Goal: Task Accomplishment & Management: Manage account settings

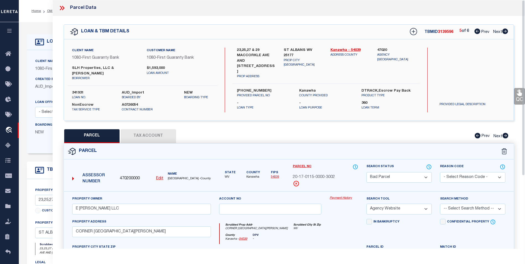
select select "BP"
select select "AGW"
select select "NonEscrow"
select select
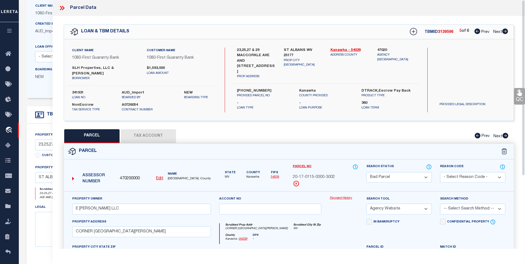
click at [60, 7] on icon at bounding box center [61, 7] width 7 height 7
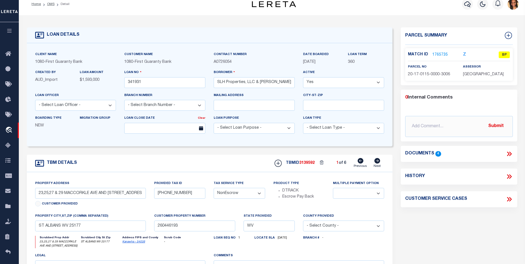
scroll to position [0, 0]
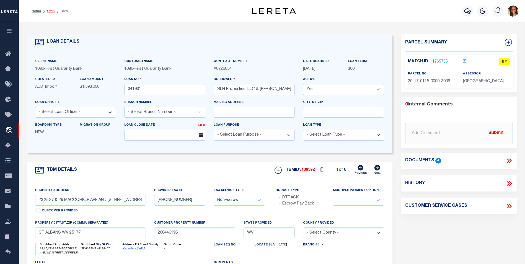
click at [51, 10] on link "OMS" at bounding box center [50, 10] width 7 height 3
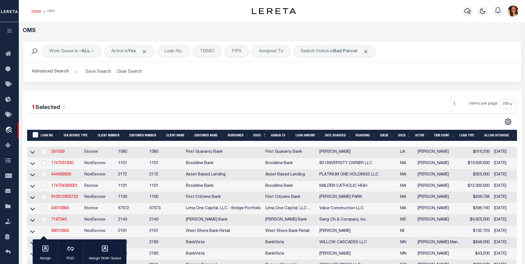
click at [39, 12] on link "Home" at bounding box center [36, 10] width 9 height 3
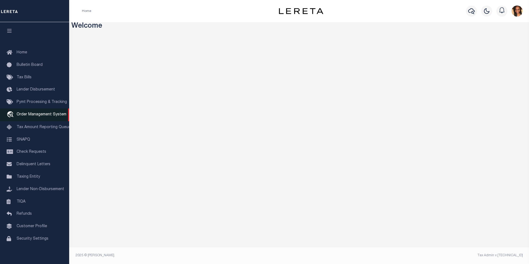
click at [40, 113] on span "Order Management System" at bounding box center [42, 115] width 50 height 4
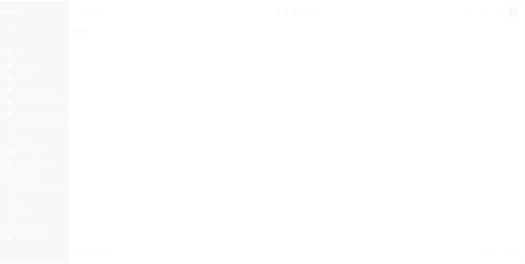
scroll to position [6, 0]
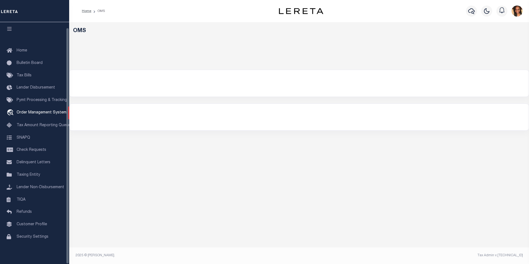
select select "200"
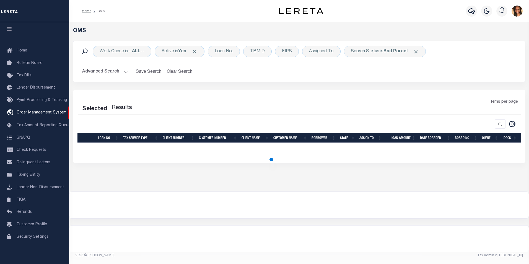
select select "200"
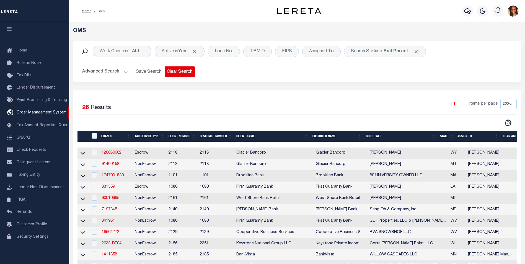
click at [180, 68] on button "Clear Search" at bounding box center [180, 71] width 30 height 11
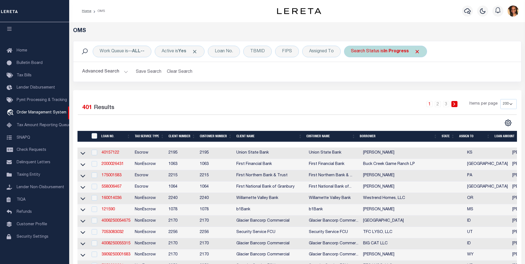
click at [390, 53] on b "In Progress" at bounding box center [396, 51] width 25 height 4
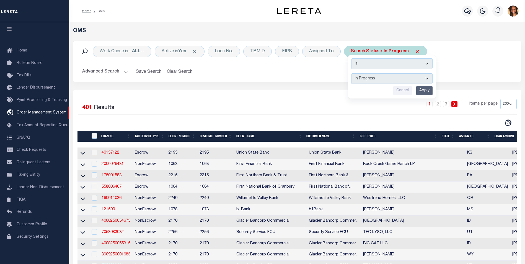
click at [375, 79] on select "Automated Search Bad Parcel Complete Duplicate Parcel High Dollar Reporting In …" at bounding box center [391, 78] width 81 height 11
select select "BP"
click at [352, 73] on select "Automated Search Bad Parcel Complete Duplicate Parcel High Dollar Reporting In …" at bounding box center [391, 78] width 81 height 11
click at [429, 91] on input "Apply" at bounding box center [424, 90] width 16 height 9
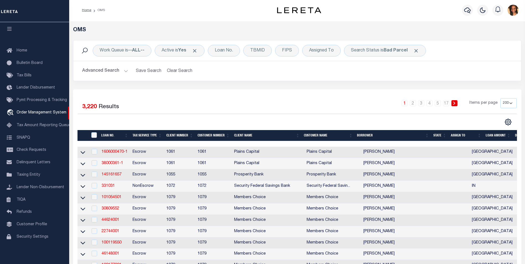
scroll to position [0, 0]
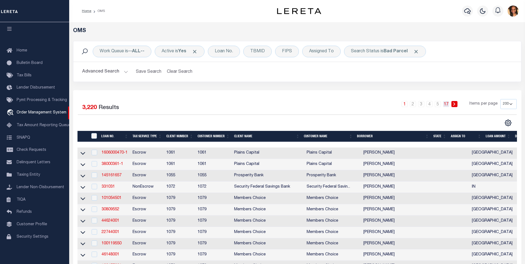
click at [448, 105] on link "17" at bounding box center [446, 104] width 6 height 6
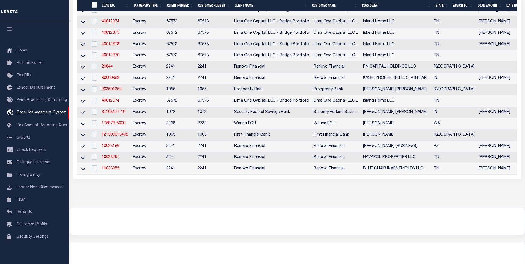
scroll to position [214, 0]
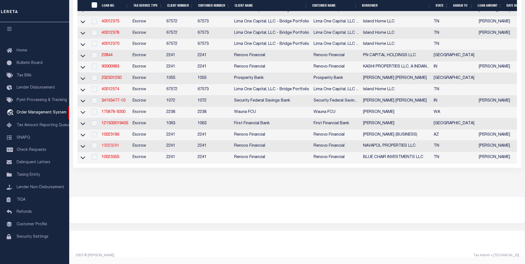
click at [111, 144] on link "10023291" at bounding box center [111, 146] width 18 height 4
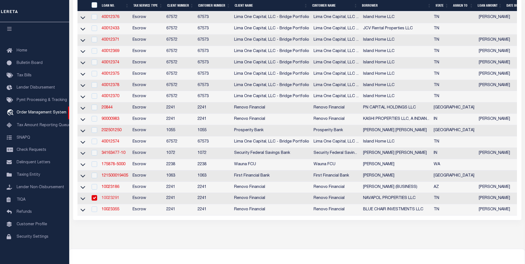
type input "10023291"
type input "NAVAPOL PROPERTIES LLC"
select select
select select "400"
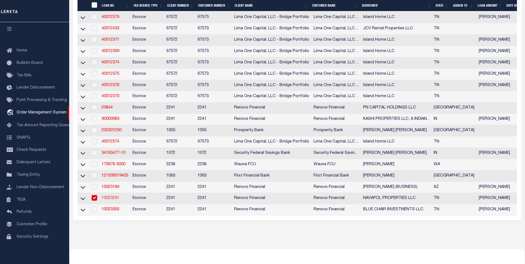
select select "Escrow"
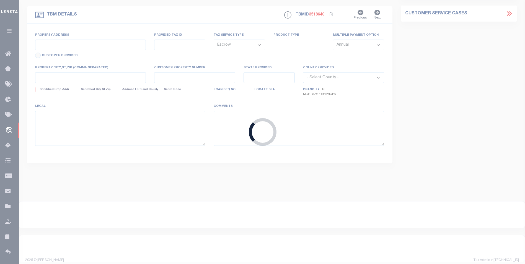
type input "1148 [GEOGRAPHIC_DATA]"
type input "043059 00034"
select select
type input "[GEOGRAPHIC_DATA], [GEOGRAPHIC_DATA] 38122"
type input "a0kUS00000EDeqn"
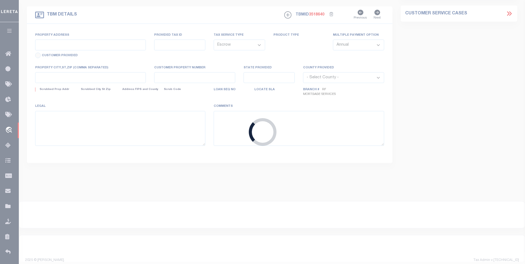
type input "TN"
select select
select select "164194"
select select "25067"
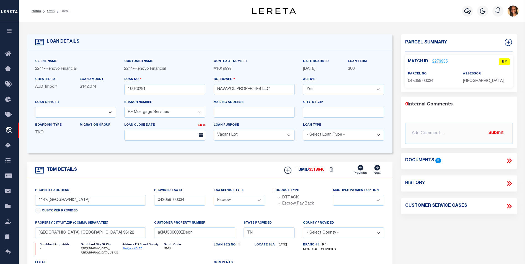
click at [433, 61] on link "2273335" at bounding box center [440, 62] width 16 height 6
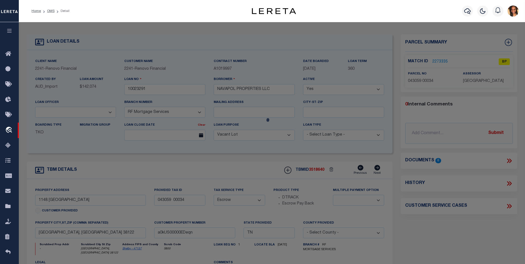
checkbox input "false"
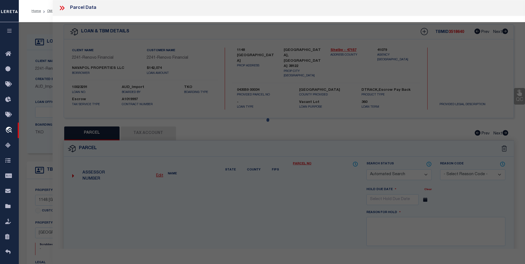
select select "BP"
type input "NAVAPOL PROPERTIES LLC"
select select "AGW"
select select "ADD"
type input "1148 [GEOGRAPHIC_DATA]"
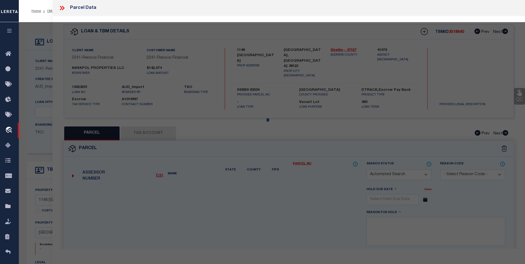
type input "[GEOGRAPHIC_DATA], [GEOGRAPHIC_DATA] 38122"
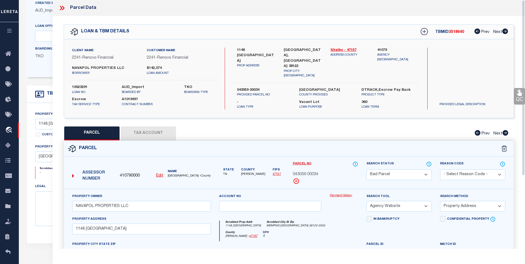
scroll to position [51, 0]
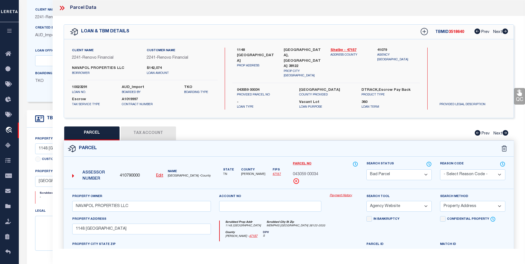
click at [171, 134] on button "Tax Account" at bounding box center [148, 134] width 55 height 14
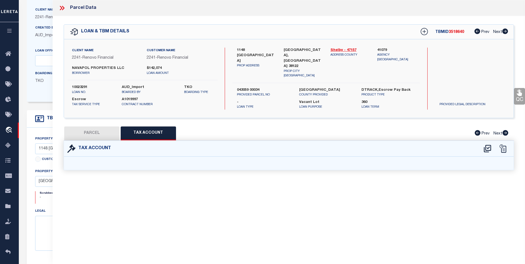
select select "100"
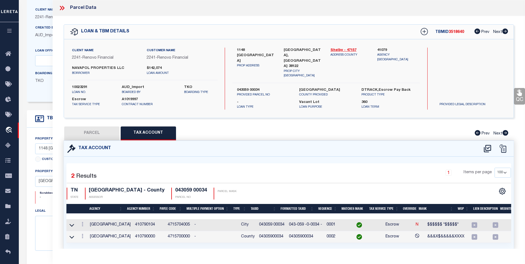
scroll to position [162, 0]
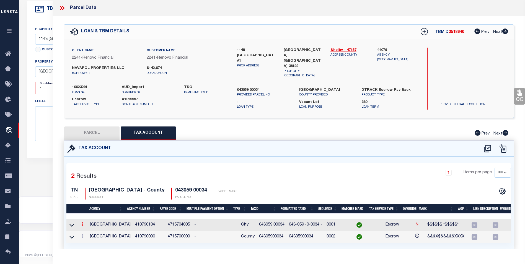
click at [82, 223] on icon at bounding box center [83, 224] width 2 height 4
click at [89, 231] on icon "" at bounding box center [88, 233] width 4 height 4
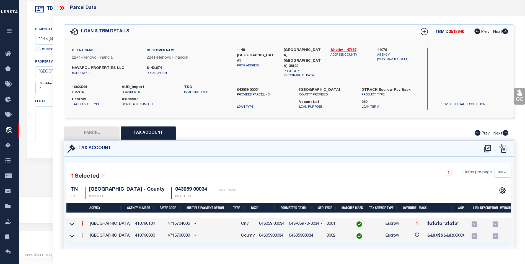
type input "043059 00034"
type textarea "$$$$$$ *$$$$$*"
checkbox input "true"
type input "XXX-XXXX-X-XXXXX-X*"
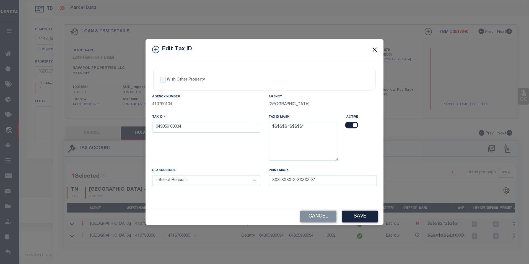
click at [372, 49] on button "Close" at bounding box center [375, 49] width 7 height 7
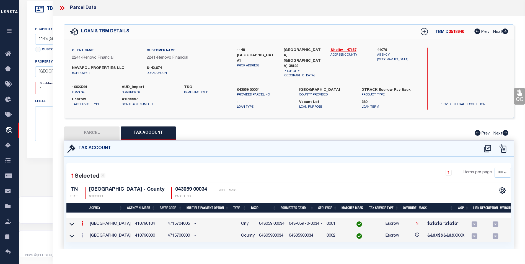
click at [61, 7] on icon at bounding box center [61, 7] width 7 height 7
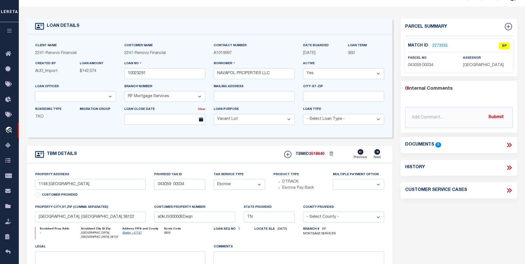
scroll to position [0, 0]
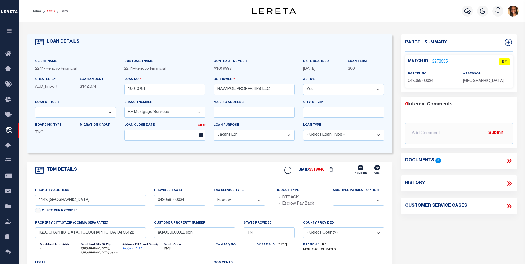
click at [49, 10] on link "OMS" at bounding box center [50, 10] width 7 height 3
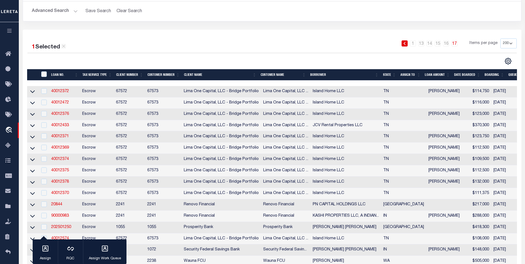
scroll to position [111, 0]
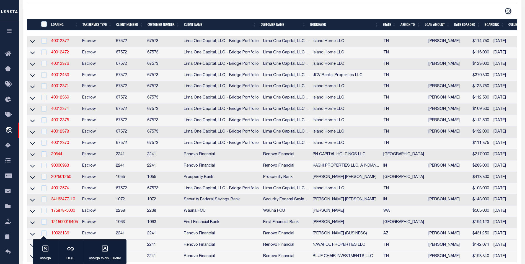
click at [65, 111] on link "40012374" at bounding box center [60, 109] width 18 height 4
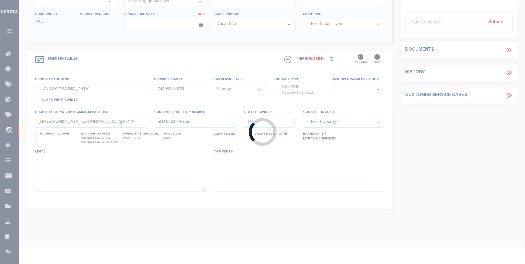
type input "40012374"
type input "Island Home LLC"
select select
type input "3422 Tournament Dr S"
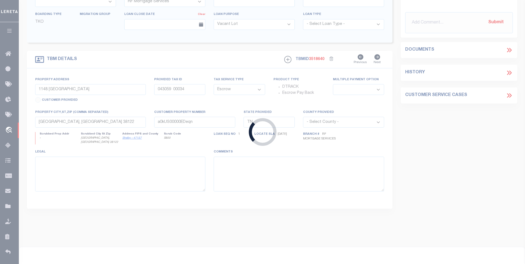
type input "Memphis [GEOGRAPHIC_DATA] 38125"
select select
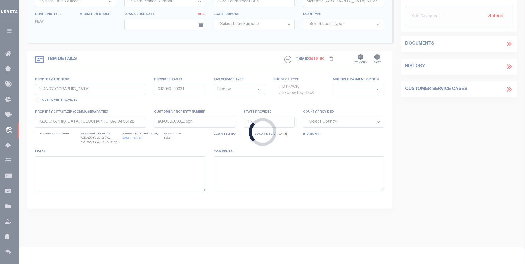
type input "[STREET_ADDRESS]"
type input "073041 G00046"
select select
type input "Memphis [GEOGRAPHIC_DATA] 38118"
type input "40012374-1"
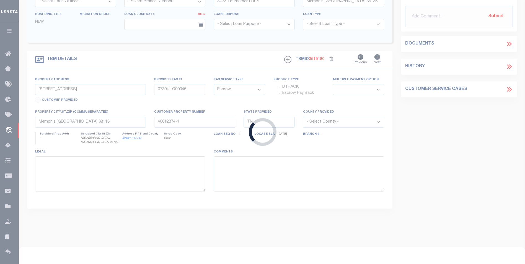
select select
select select "164235"
select select "26297"
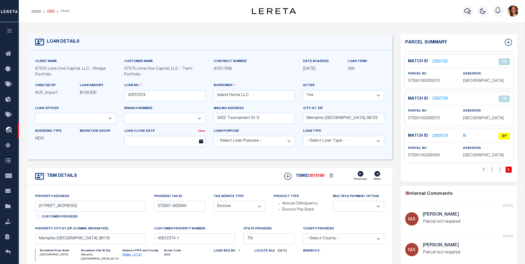
click at [51, 11] on link "OMS" at bounding box center [50, 10] width 7 height 3
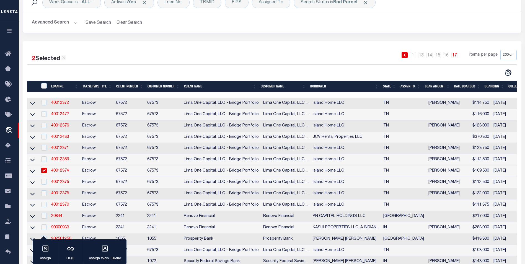
scroll to position [55, 0]
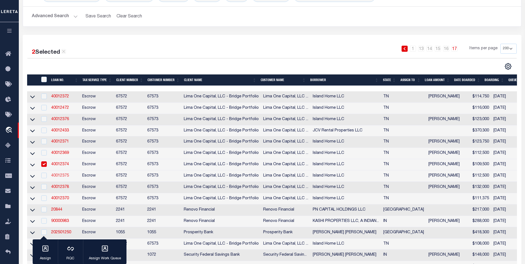
click at [56, 178] on link "40012375" at bounding box center [60, 176] width 18 height 4
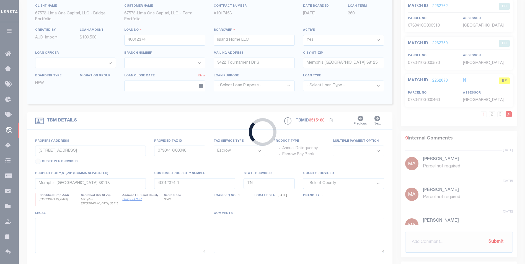
type input "40012375"
select select
type input "[STREET_ADDRESS]"
type input "073041 G00051"
select select
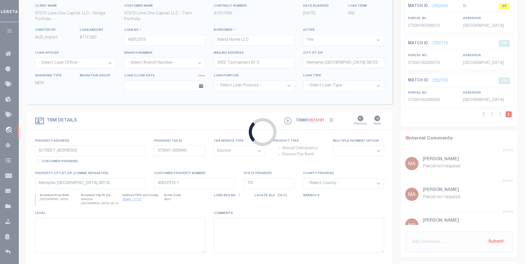
type input "40012375-1"
select select
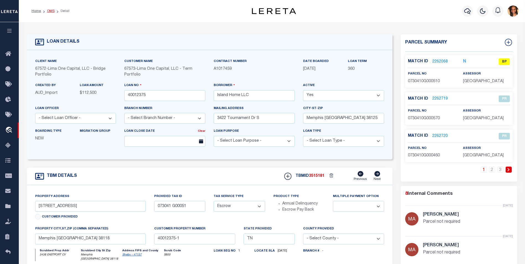
click at [50, 10] on link "OMS" at bounding box center [50, 10] width 7 height 3
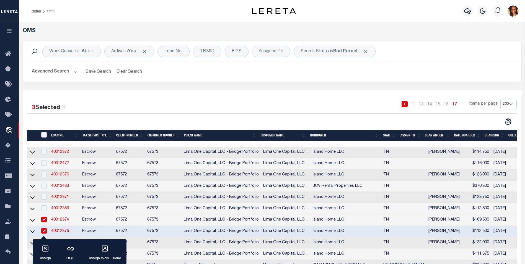
click at [66, 174] on link "40012376" at bounding box center [60, 175] width 18 height 4
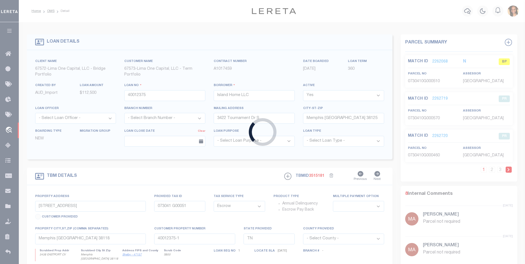
type input "40012376"
select select
type input "[STREET_ADDRESS]"
type input "093417 I00026"
select select
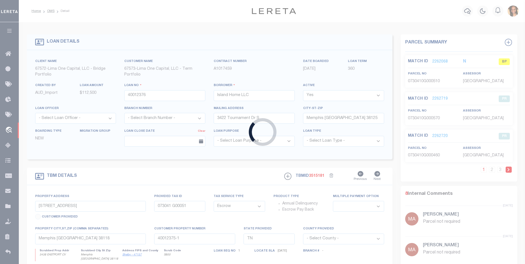
type input "Memphis [GEOGRAPHIC_DATA] 38115"
type input "40012376-1"
select select
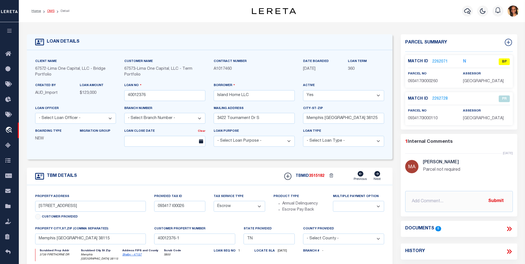
click at [51, 12] on link "OMS" at bounding box center [50, 10] width 7 height 3
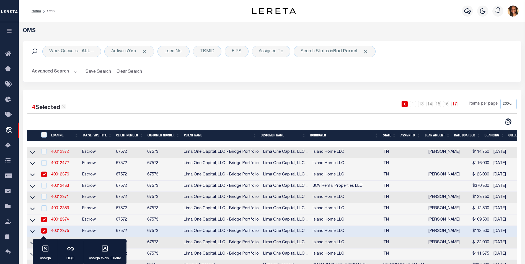
click at [61, 154] on link "40012372" at bounding box center [60, 152] width 18 height 4
checkbox input "true"
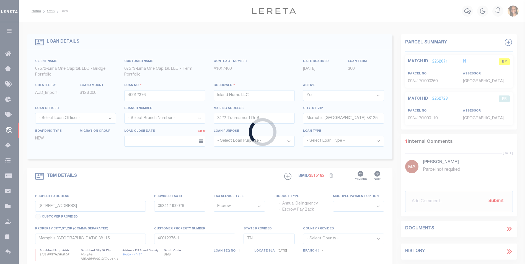
type input "40012372"
select select
type input "[STREET_ADDRESS]"
type input "073041 G00043"
select select
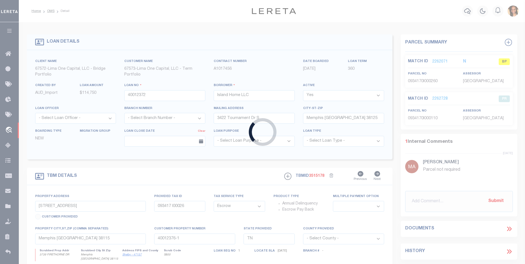
type input "Memphis [GEOGRAPHIC_DATA] 38118"
type input "40012372-1"
select select
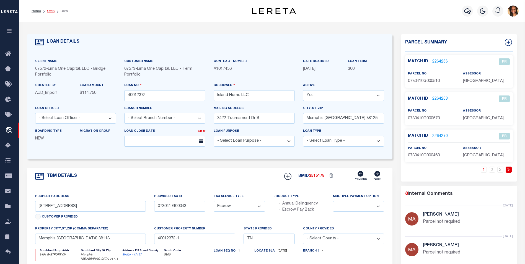
click at [50, 12] on link "OMS" at bounding box center [50, 10] width 7 height 3
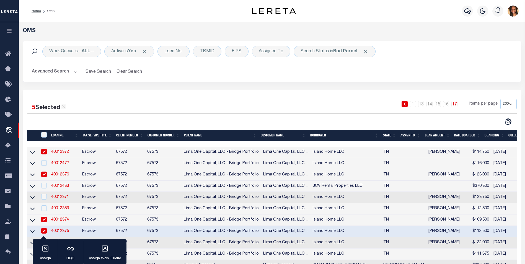
click at [63, 161] on td "40012472" at bounding box center [64, 163] width 31 height 11
checkbox input "true"
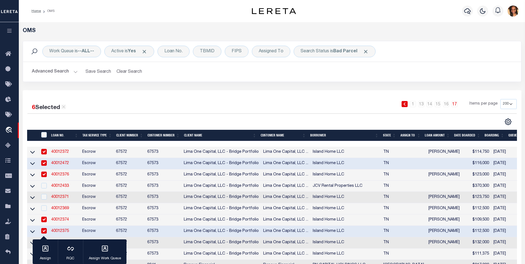
click at [63, 162] on link "40012472" at bounding box center [60, 163] width 18 height 4
type input "40012472"
select select
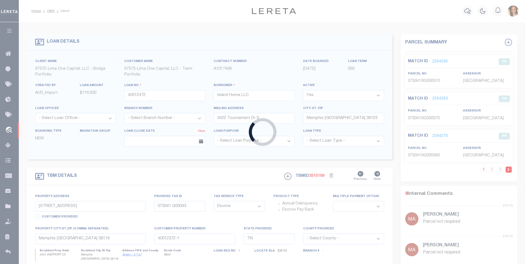
type input "[STREET_ADDRESS][PERSON_NAME]"
type input "093417 E00010"
select select
type input "Memphis [GEOGRAPHIC_DATA] 38115"
type input "40012472-1"
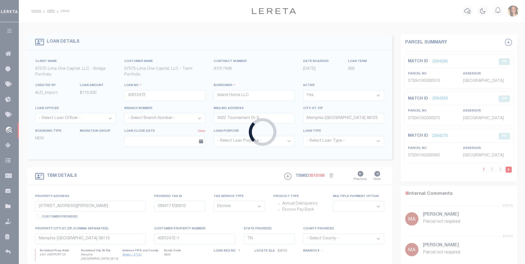
select select
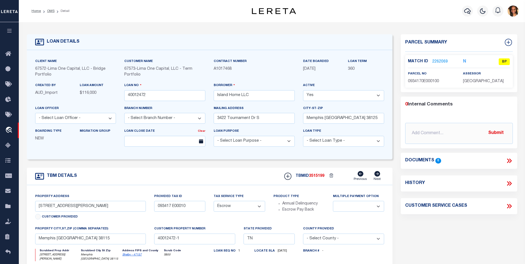
click at [442, 62] on link "2262069" at bounding box center [440, 62] width 16 height 6
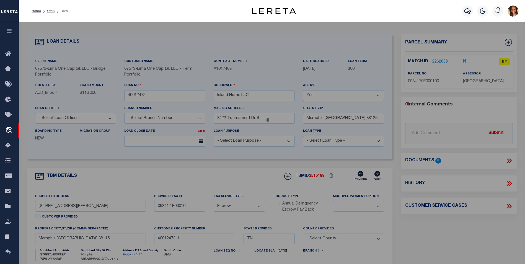
select select "AS"
select select
checkbox input "false"
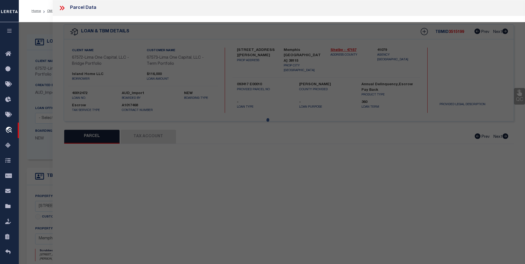
select select "BP"
type input "[PERSON_NAME],XING"
select select "ATL"
select select "ADD"
type input "[STREET_ADDRESS][PERSON_NAME]"
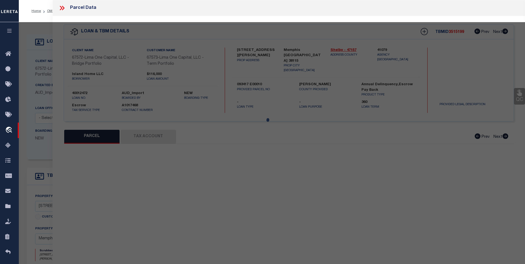
checkbox input "false"
type input "[GEOGRAPHIC_DATA]"
type textarea "[PERSON_NAME] RD COR WHITE BIRCH DR NE"
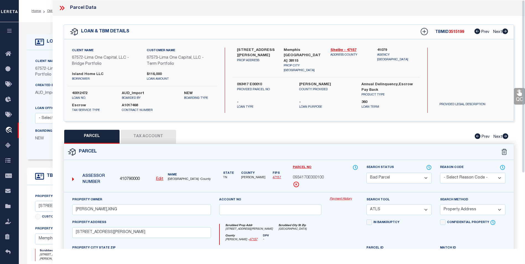
click at [62, 7] on icon at bounding box center [61, 7] width 7 height 7
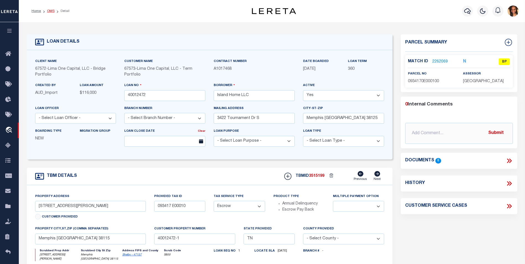
click at [48, 12] on link "OMS" at bounding box center [50, 10] width 7 height 3
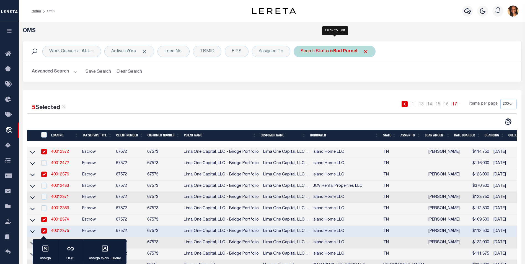
click at [357, 51] on b "Bad Parcel" at bounding box center [345, 51] width 24 height 4
select select "BP"
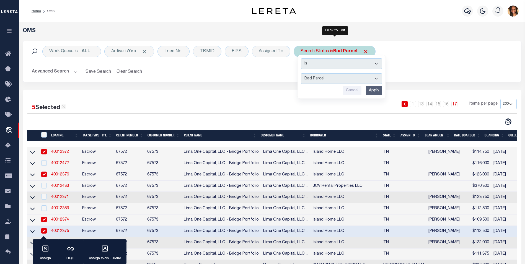
click at [330, 79] on select "Automated Search Bad Parcel Complete Duplicate Parcel High Dollar Reporting In …" at bounding box center [341, 78] width 81 height 11
click at [301, 73] on select "Automated Search Bad Parcel Complete Duplicate Parcel High Dollar Reporting In …" at bounding box center [341, 78] width 81 height 11
drag, startPoint x: 366, startPoint y: 87, endPoint x: 371, endPoint y: 88, distance: 4.8
click at [366, 87] on div "Cancel Apply" at bounding box center [341, 90] width 81 height 9
click at [374, 88] on input "Apply" at bounding box center [374, 90] width 16 height 9
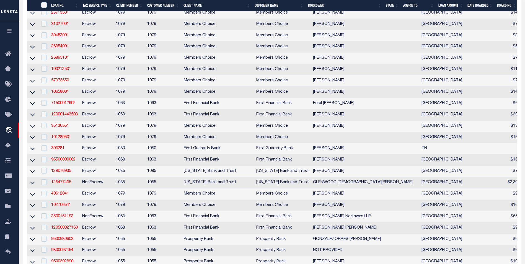
scroll to position [415, 0]
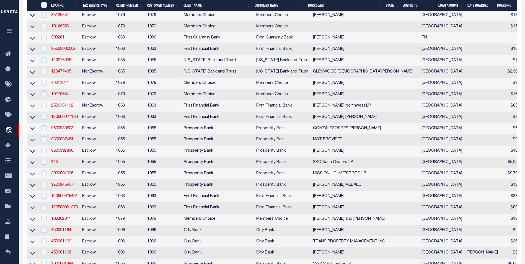
click at [68, 85] on link "40612041" at bounding box center [60, 83] width 18 height 4
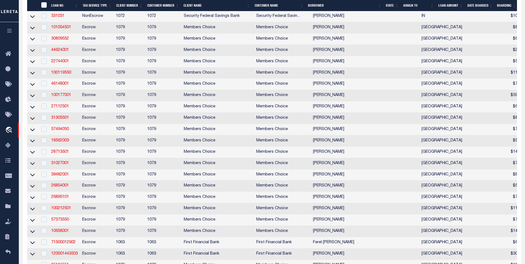
type input "40612041"
type input "[PERSON_NAME]"
select select
select select "10"
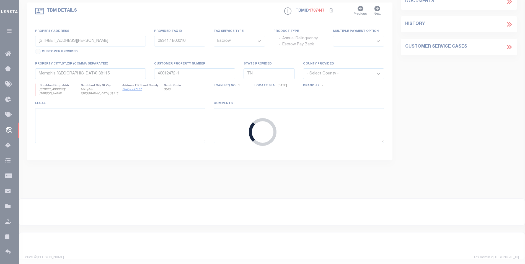
select select "709"
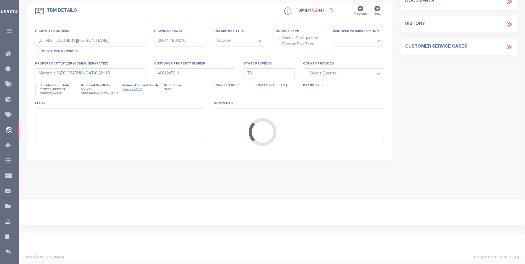
type input "[STREET_ADDRESS]"
select select
type input "[GEOGRAPHIC_DATA]"
select select "[PERSON_NAME]"
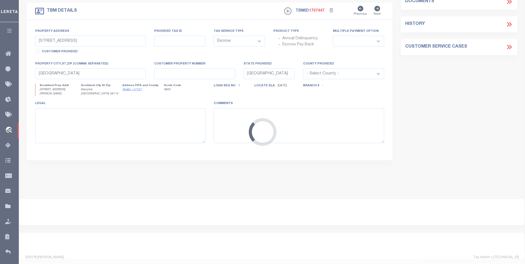
type textarea "Lot Sixty-Five (65), in Block Twenty-two (22), of Woodland Trails West, Section…"
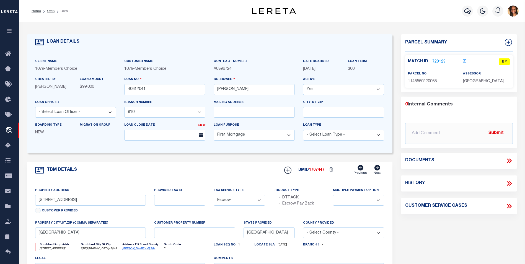
click at [444, 59] on link "720129" at bounding box center [438, 62] width 13 height 6
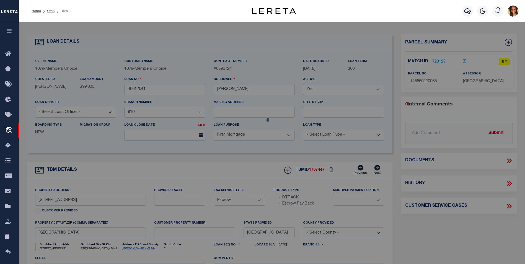
select select "AS"
select select
checkbox input "false"
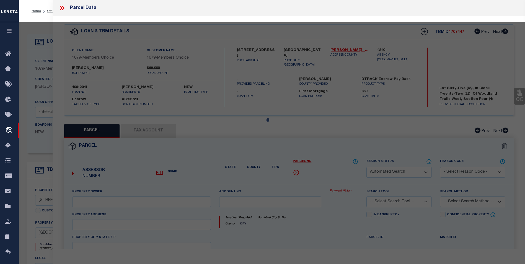
select select "BP"
type input "[PERSON_NAME]"
type input "[STREET_ADDRESS]"
checkbox input "false"
type input "[GEOGRAPHIC_DATA]"
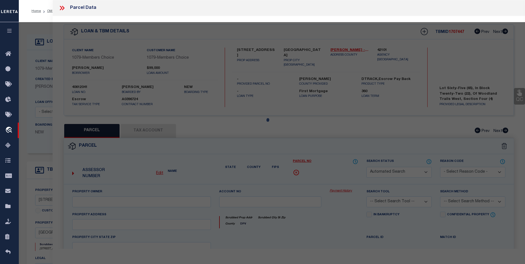
type textarea "LT [STREET_ADDRESS]"
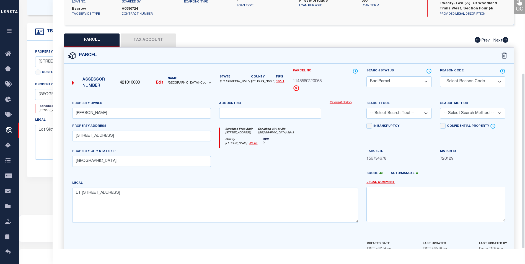
scroll to position [103, 0]
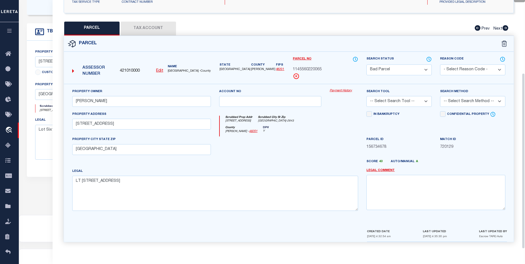
click at [411, 67] on select "Automated Search Bad Parcel Complete Duplicate Parcel High Dollar Reporting In …" at bounding box center [399, 70] width 65 height 11
select select "PC"
click at [367, 65] on select "Automated Search Bad Parcel Complete Duplicate Parcel High Dollar Reporting In …" at bounding box center [399, 70] width 65 height 11
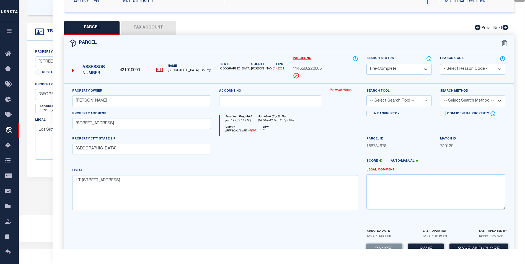
click at [424, 102] on select "-- Select Search Tool -- 3rd Party Website Agency File Agency Website ATLS CNV-…" at bounding box center [399, 101] width 65 height 11
select select "AGF"
click at [367, 96] on select "-- Select Search Tool -- 3rd Party Website Agency File Agency Website ATLS CNV-…" at bounding box center [399, 101] width 65 height 11
click at [460, 99] on select "-- Select Search Method -- Property Address Legal Liability Info Provided" at bounding box center [472, 101] width 65 height 11
select select "ADD"
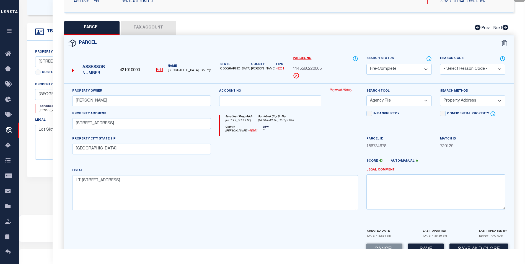
click at [440, 96] on select "-- Select Search Method -- Property Address Legal Liability Info Provided" at bounding box center [472, 101] width 65 height 11
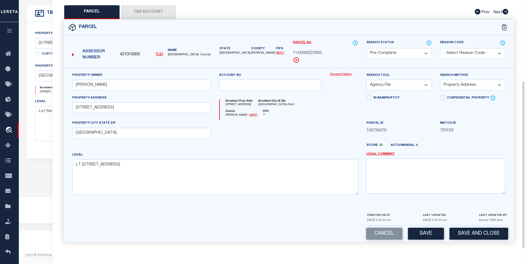
scroll to position [159, 0]
click at [418, 227] on div "Cancel Save Save and Close" at bounding box center [289, 234] width 450 height 16
click at [420, 231] on button "Save" at bounding box center [426, 234] width 36 height 12
select select "AS"
select select
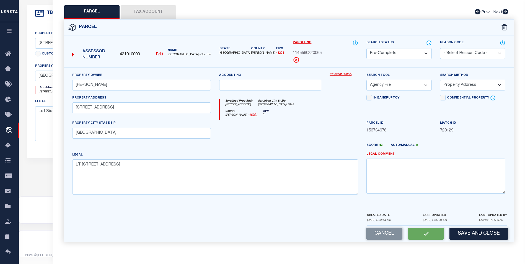
select select
checkbox input "false"
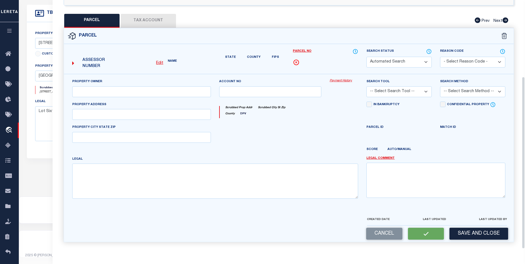
scroll to position [119, 0]
select select "PC"
type input "[PERSON_NAME]"
select select "AGF"
select select "ADD"
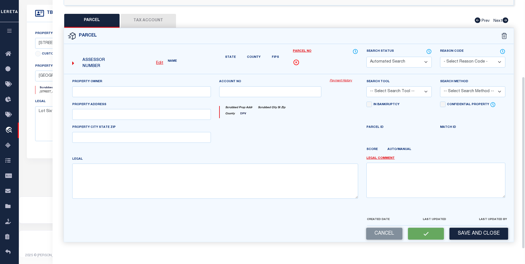
type input "[STREET_ADDRESS]"
type input "[GEOGRAPHIC_DATA]"
type textarea "LT [STREET_ADDRESS]"
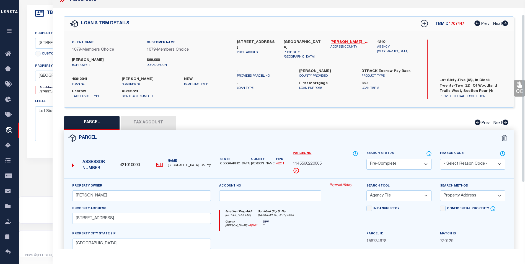
scroll to position [0, 0]
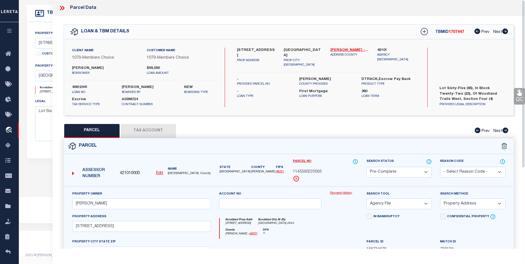
click at [62, 6] on icon at bounding box center [61, 7] width 7 height 7
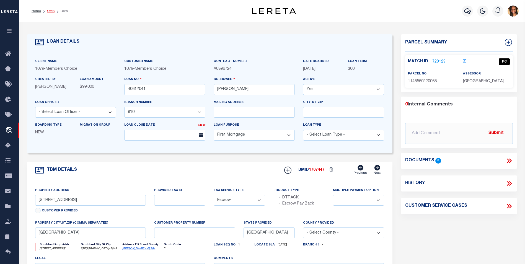
click at [49, 12] on link "OMS" at bounding box center [50, 10] width 7 height 3
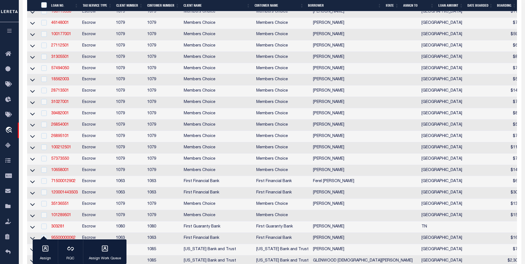
scroll to position [249, 0]
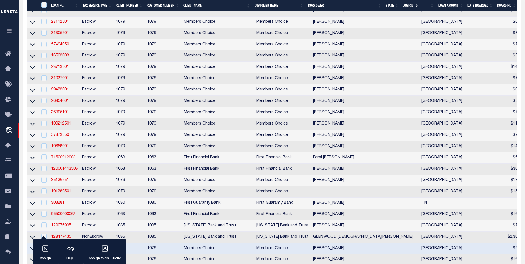
click at [63, 159] on link "71500012902" at bounding box center [63, 158] width 24 height 4
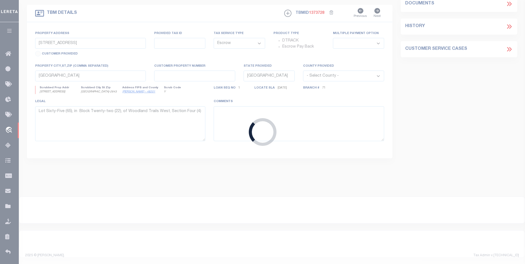
type input "71500012902"
type input "Ferel [PERSON_NAME]"
select select
type input "[STREET_ADDRESS]"
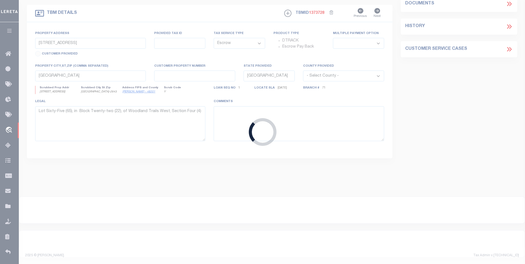
type input "[GEOGRAPHIC_DATA]-1418"
select select "100"
type input "[STREET_ADDRESS]"
type input "R000560599"
select select
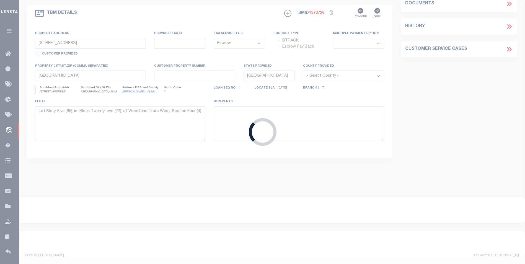
type input "MINERAL WELLS TX 760671418"
select select
type textarea "AB161 Tr 13-1 J Dimpkins Acres 11.005"
type textarea "Re-inactivated - actually a duplicate - see TBMID 1373730 Reactivated per [PERS…"
select select "4837"
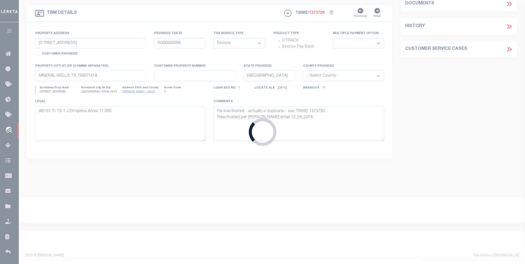
select select "528"
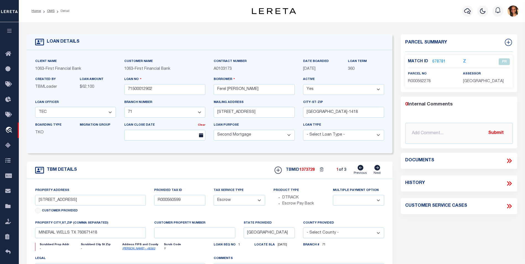
click at [438, 61] on link "678781" at bounding box center [438, 62] width 13 height 6
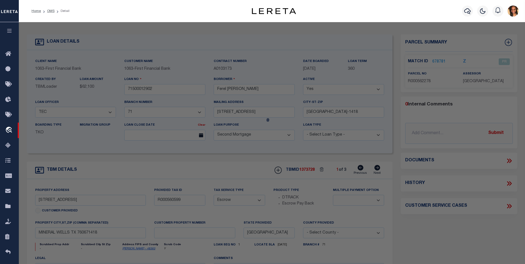
select select "AS"
select select
checkbox input "false"
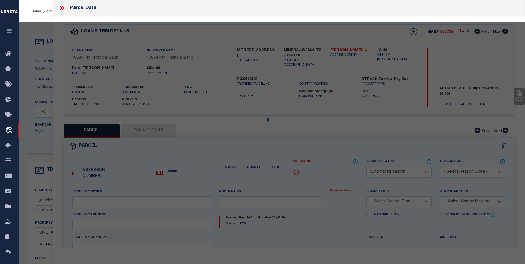
select select "PR"
type input "011481100"
type input "[STREET_ADDRESS]"
type input "[GEOGRAPHIC_DATA]"
type textarea "AB 161 TR 13-1-1 J DIMPKINS (TEX0331498) G#10161-00-00130-001-01-0"
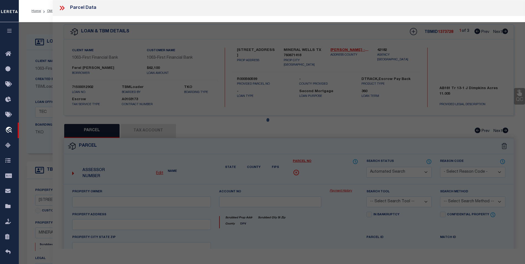
type textarea "Tax ID Special Project"
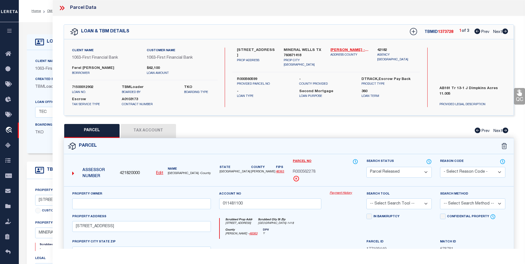
click at [61, 6] on icon at bounding box center [61, 7] width 7 height 7
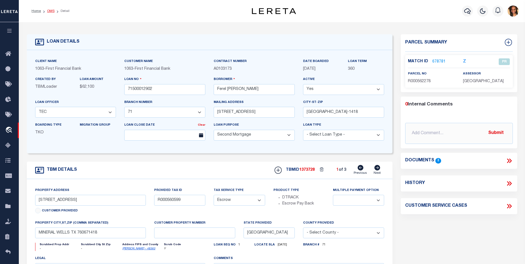
click at [49, 11] on link "OMS" at bounding box center [50, 10] width 7 height 3
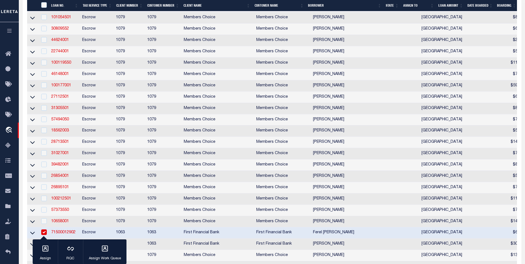
scroll to position [221, 0]
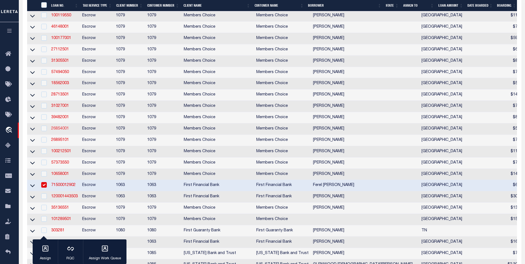
click at [64, 131] on link "26854001" at bounding box center [60, 129] width 18 height 4
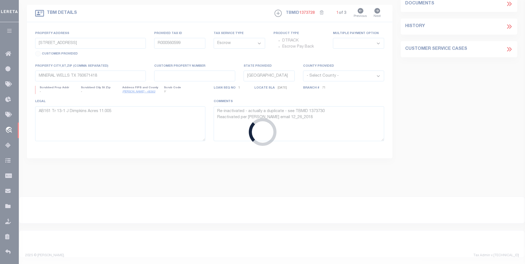
type input "26854001"
type input "[PERSON_NAME]"
select select
type input "[STREET_ADDRESS]"
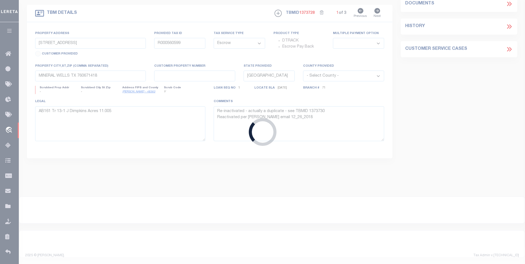
type input "[GEOGRAPHIC_DATA]-3336"
select select
type input "22518 Waynoka"
type input "[PHONE_NUMBER]"
select select
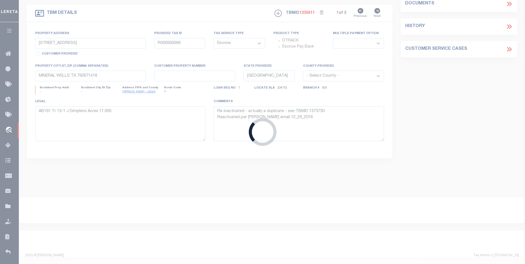
type input "[GEOGRAPHIC_DATA]"
select select "711"
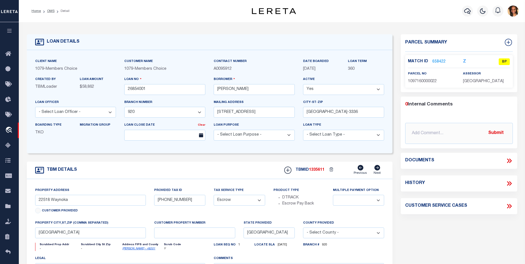
click at [434, 60] on link "658422" at bounding box center [438, 62] width 13 height 6
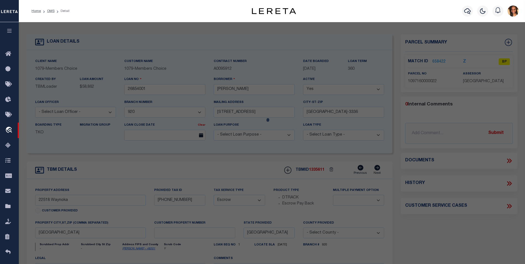
select select "AS"
checkbox input "false"
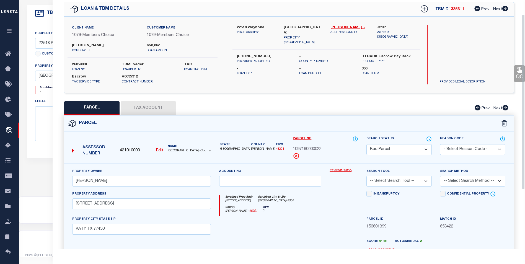
scroll to position [20, 0]
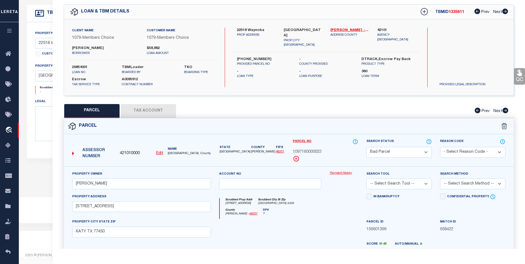
click at [403, 149] on select "Automated Search Bad Parcel Complete Duplicate Parcel High Dollar Reporting In …" at bounding box center [399, 152] width 65 height 11
click at [367, 147] on select "Automated Search Bad Parcel Complete Duplicate Parcel High Dollar Reporting In …" at bounding box center [399, 152] width 65 height 11
click at [423, 183] on select "-- Select Search Tool -- 3rd Party Website Agency File Agency Website ATLS CNV-…" at bounding box center [399, 184] width 65 height 11
click at [367, 179] on select "-- Select Search Tool -- 3rd Party Website Agency File Agency Website ATLS CNV-…" at bounding box center [399, 184] width 65 height 11
click at [462, 185] on select "-- Select Search Method -- Property Address Legal Liability Info Provided" at bounding box center [472, 184] width 65 height 11
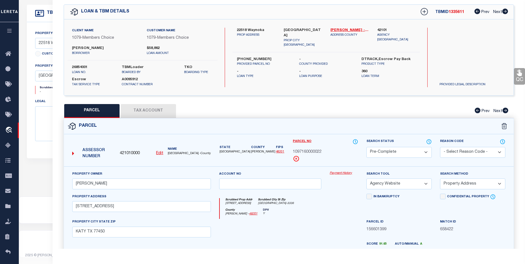
click at [440, 179] on select "-- Select Search Method -- Property Address Legal Liability Info Provided" at bounding box center [472, 184] width 65 height 11
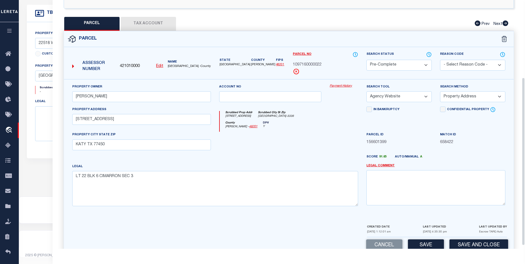
scroll to position [119, 0]
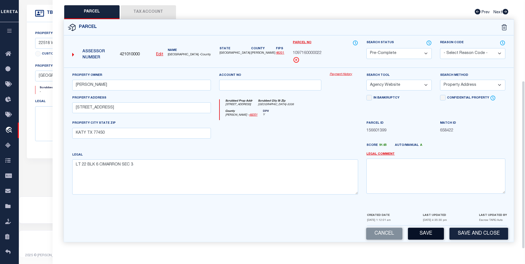
click at [424, 233] on button "Save" at bounding box center [426, 234] width 36 height 12
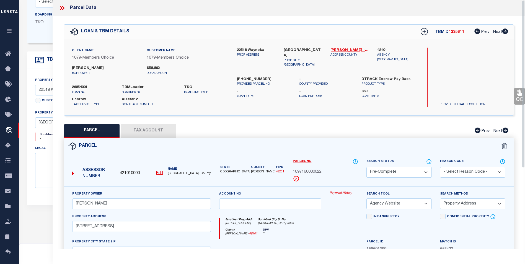
scroll to position [104, 0]
click at [60, 6] on icon at bounding box center [61, 8] width 2 height 4
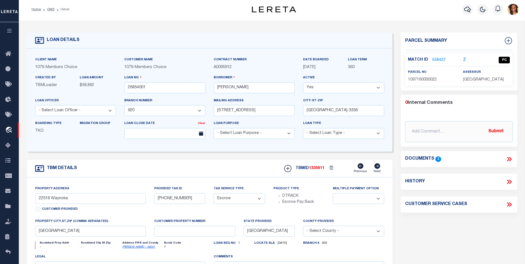
scroll to position [0, 0]
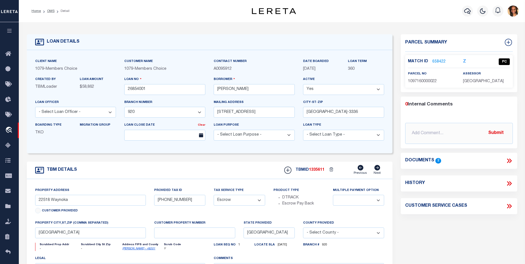
click at [49, 7] on ol "Home OMS Detail" at bounding box center [50, 11] width 47 height 12
click at [48, 11] on link "OMS" at bounding box center [50, 10] width 7 height 3
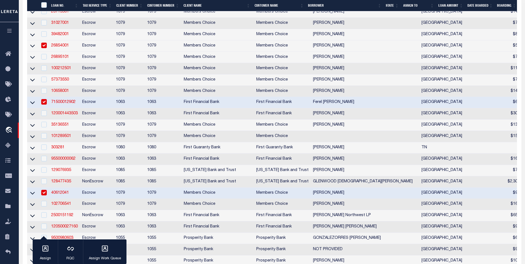
scroll to position [332, 0]
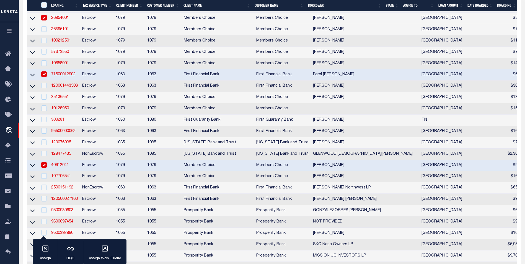
click at [57, 122] on link "303281" at bounding box center [57, 120] width 13 height 4
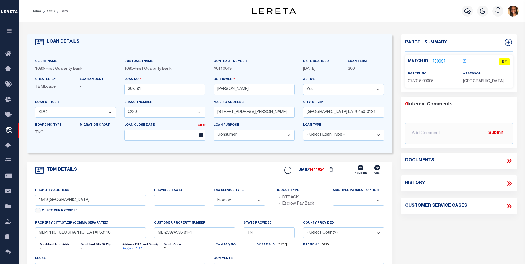
click at [445, 61] on div "Match ID 700937" at bounding box center [431, 62] width 47 height 6
click at [439, 61] on link "700937" at bounding box center [438, 62] width 13 height 6
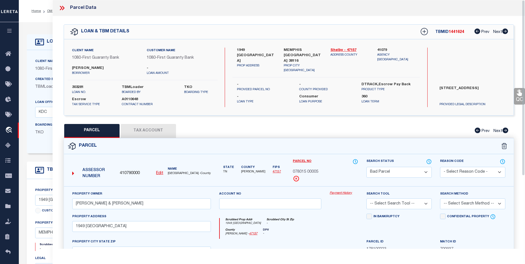
click at [63, 8] on icon at bounding box center [61, 7] width 7 height 7
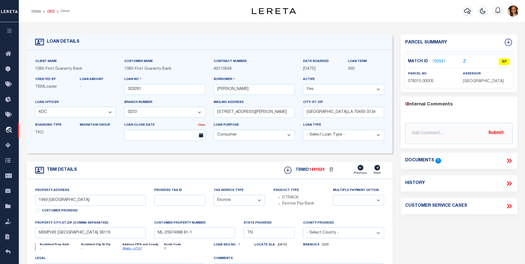
click at [51, 11] on link "OMS" at bounding box center [50, 10] width 7 height 3
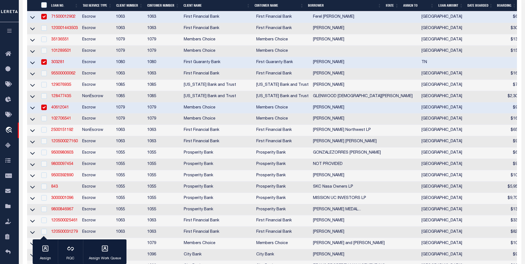
scroll to position [415, 0]
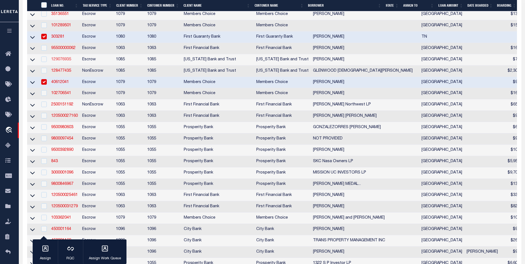
click at [58, 61] on link "129076935" at bounding box center [61, 60] width 20 height 4
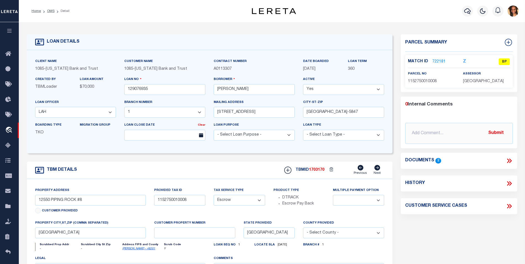
click at [443, 61] on link "722181" at bounding box center [438, 62] width 13 height 6
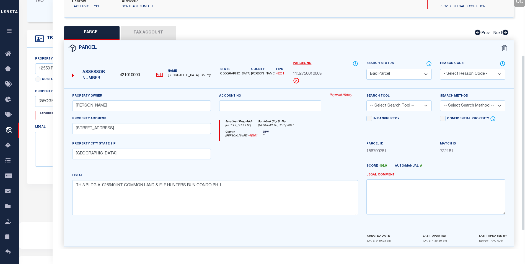
scroll to position [103, 0]
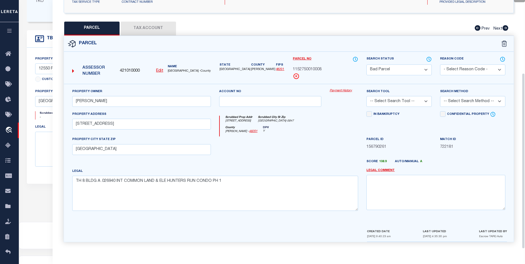
click at [399, 68] on select "Automated Search Bad Parcel Complete Duplicate Parcel High Dollar Reporting In …" at bounding box center [399, 70] width 65 height 11
click at [367, 65] on select "Automated Search Bad Parcel Complete Duplicate Parcel High Dollar Reporting In …" at bounding box center [399, 70] width 65 height 11
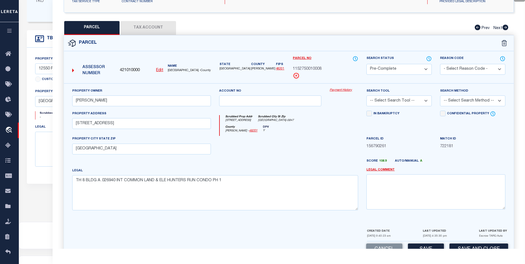
click at [423, 99] on select "-- Select Search Tool -- 3rd Party Website Agency File Agency Website ATLS CNV-…" at bounding box center [399, 101] width 65 height 11
click at [367, 96] on select "-- Select Search Tool -- 3rd Party Website Agency File Agency Website ATLS CNV-…" at bounding box center [399, 101] width 65 height 11
click at [452, 101] on select "-- Select Search Method -- Property Address Legal Liability Info Provided" at bounding box center [472, 101] width 65 height 11
click at [440, 96] on select "-- Select Search Method -- Property Address Legal Liability Info Provided" at bounding box center [472, 101] width 65 height 11
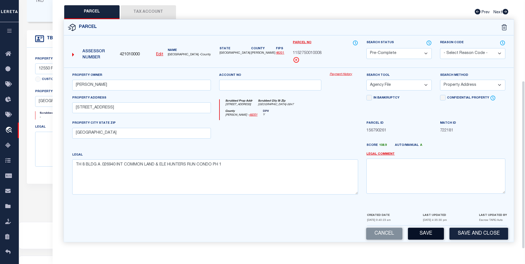
click at [425, 232] on button "Save" at bounding box center [426, 234] width 36 height 12
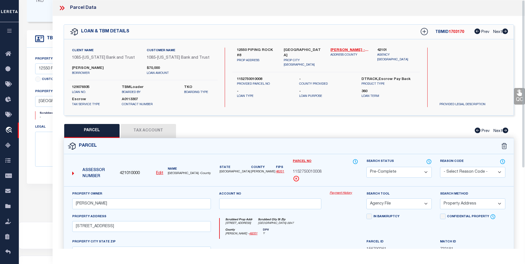
scroll to position [76, 0]
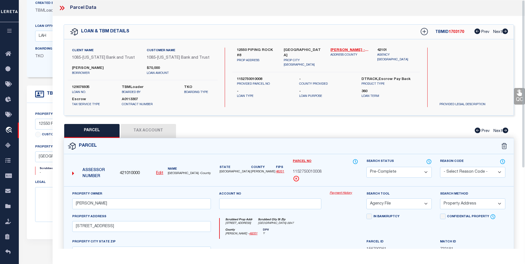
click at [61, 8] on icon at bounding box center [61, 7] width 7 height 7
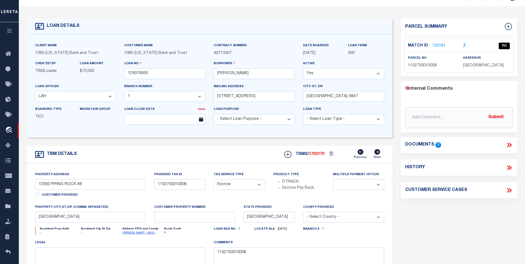
scroll to position [0, 0]
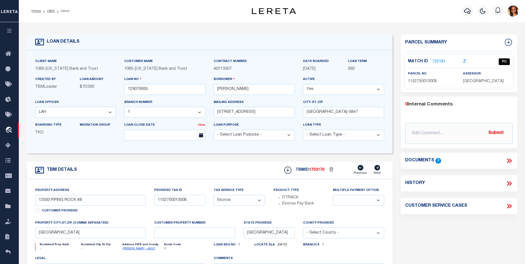
drag, startPoint x: 50, startPoint y: 11, endPoint x: 169, endPoint y: 57, distance: 128.0
click at [50, 11] on link "OMS" at bounding box center [50, 10] width 7 height 3
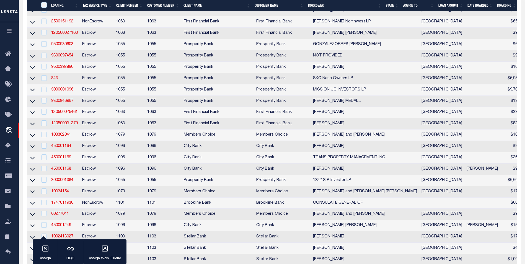
scroll to position [581, 0]
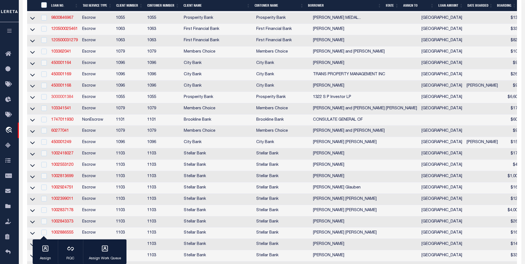
click at [65, 99] on link "3000001384" at bounding box center [62, 97] width 22 height 4
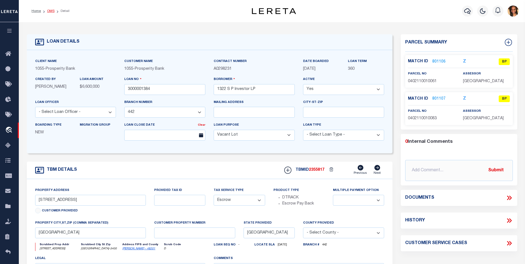
click at [50, 12] on link "OMS" at bounding box center [50, 10] width 7 height 3
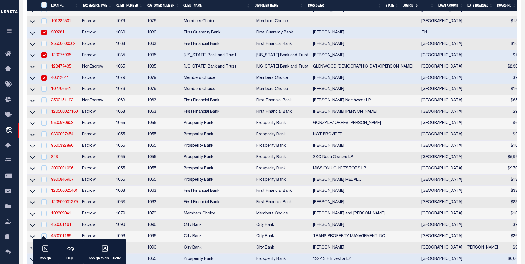
scroll to position [526, 0]
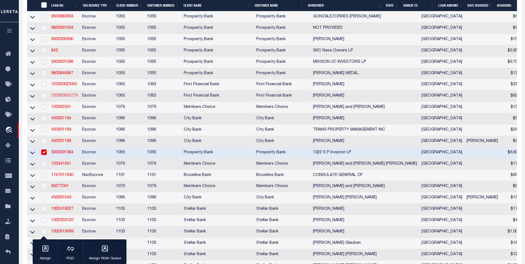
click at [63, 98] on link "120500031279" at bounding box center [64, 96] width 27 height 4
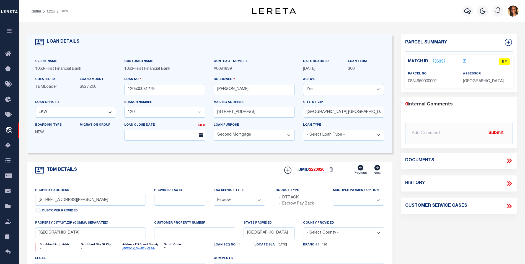
click at [438, 62] on link "786357" at bounding box center [438, 62] width 13 height 6
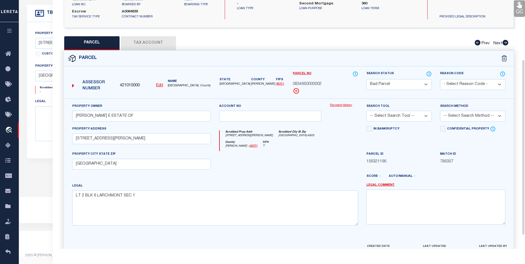
scroll to position [103, 0]
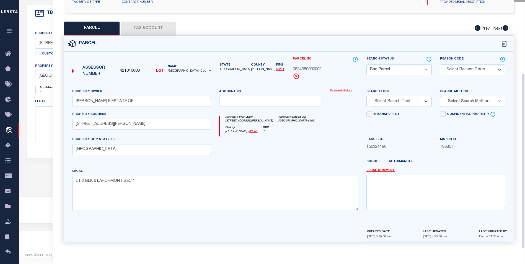
click at [416, 70] on select "Automated Search Bad Parcel Complete Duplicate Parcel High Dollar Reporting In …" at bounding box center [399, 70] width 65 height 11
click at [367, 65] on select "Automated Search Bad Parcel Complete Duplicate Parcel High Dollar Reporting In …" at bounding box center [399, 70] width 65 height 11
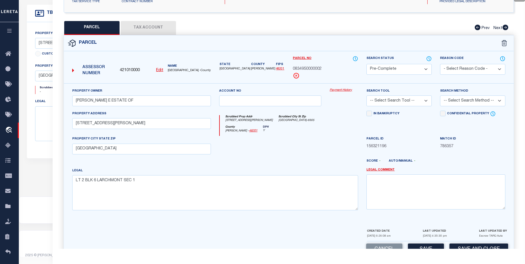
click at [404, 98] on select "-- Select Search Tool -- 3rd Party Website Agency File Agency Website ATLS CNV-…" at bounding box center [399, 101] width 65 height 11
click at [367, 96] on select "-- Select Search Tool -- 3rd Party Website Agency File Agency Website ATLS CNV-…" at bounding box center [399, 101] width 65 height 11
click at [449, 102] on select "-- Select Search Method -- Property Address Legal Liability Info Provided" at bounding box center [472, 101] width 65 height 11
click at [440, 96] on select "-- Select Search Method -- Property Address Legal Liability Info Provided" at bounding box center [472, 101] width 65 height 11
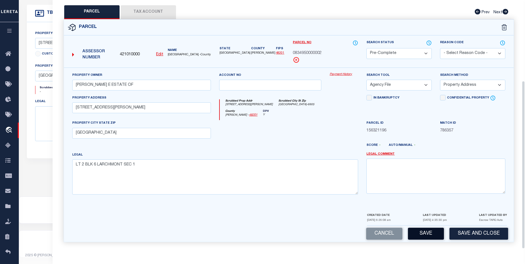
click at [425, 229] on button "Save" at bounding box center [426, 234] width 36 height 12
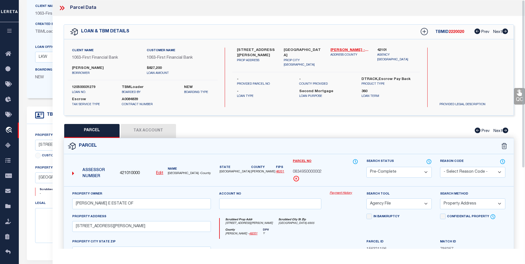
scroll to position [0, 0]
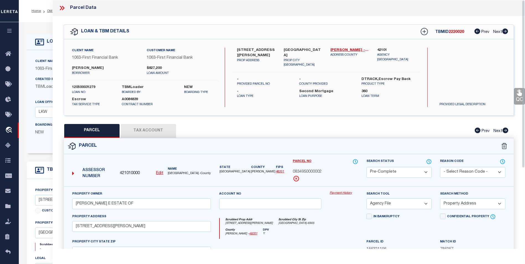
click at [60, 7] on icon at bounding box center [61, 7] width 7 height 7
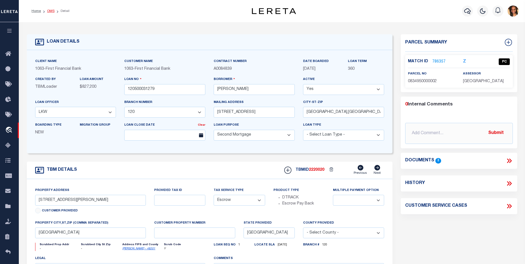
click at [51, 12] on link "OMS" at bounding box center [50, 10] width 7 height 3
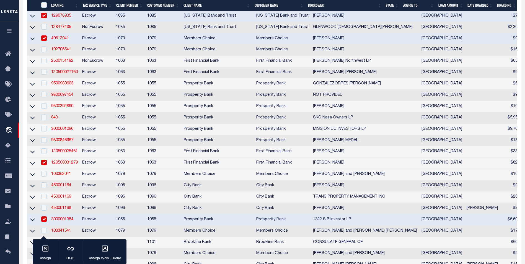
scroll to position [471, 0]
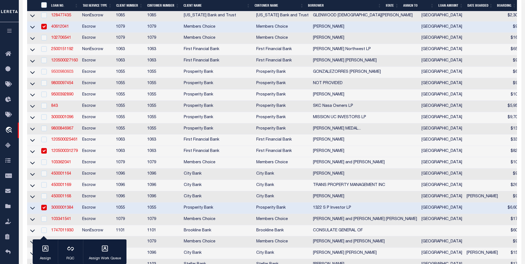
click at [67, 74] on link "9500980603" at bounding box center [62, 72] width 22 height 4
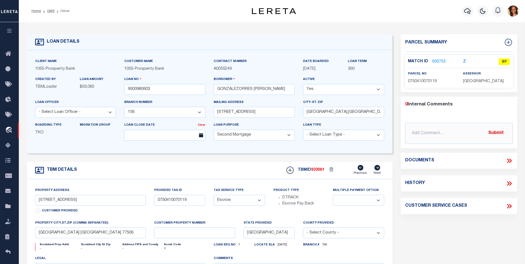
click at [438, 61] on link "600753" at bounding box center [438, 62] width 13 height 6
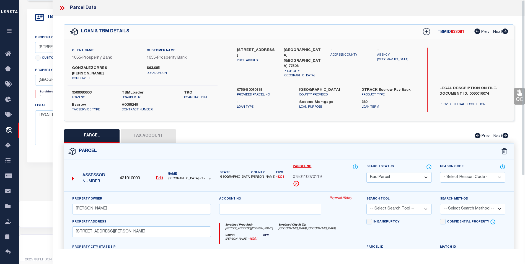
scroll to position [159, 0]
drag, startPoint x: 396, startPoint y: 168, endPoint x: 402, endPoint y: 167, distance: 6.2
click at [396, 172] on select "Automated Search Bad Parcel Complete Duplicate Parcel High Dollar Reporting In …" at bounding box center [399, 177] width 65 height 11
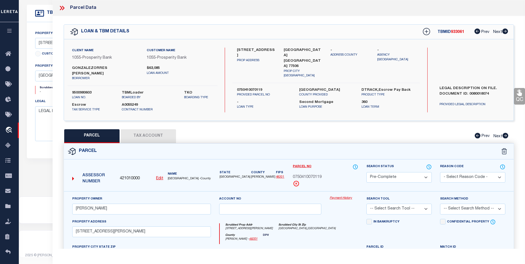
click at [367, 172] on select "Automated Search Bad Parcel Complete Duplicate Parcel High Dollar Reporting In …" at bounding box center [399, 177] width 65 height 11
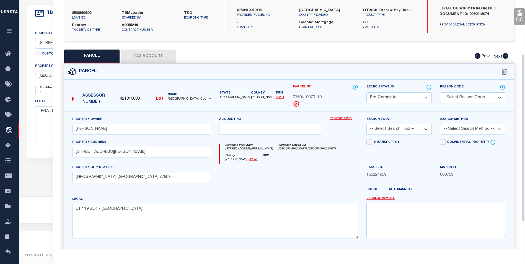
scroll to position [83, 0]
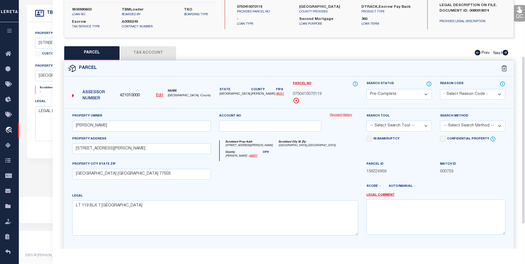
click at [414, 115] on div "Search Tool -- Select Search Tool -- 3rd Party Website Agency File Agency Websi…" at bounding box center [399, 122] width 65 height 18
click at [414, 121] on select "-- Select Search Tool -- 3rd Party Website Agency File Agency Website ATLS CNV-…" at bounding box center [399, 126] width 65 height 11
click at [367, 121] on select "-- Select Search Tool -- 3rd Party Website Agency File Agency Website ATLS CNV-…" at bounding box center [399, 126] width 65 height 11
click at [468, 121] on select "-- Select Search Method -- Property Address Legal Liability Info Provided" at bounding box center [472, 126] width 65 height 11
click at [440, 121] on select "-- Select Search Method -- Property Address Legal Liability Info Provided" at bounding box center [472, 126] width 65 height 11
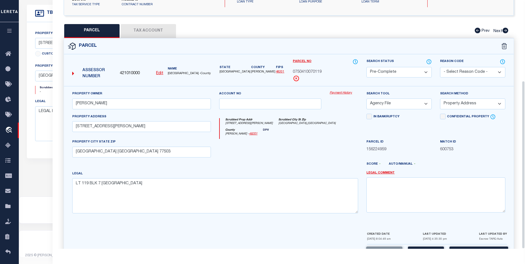
scroll to position [119, 0]
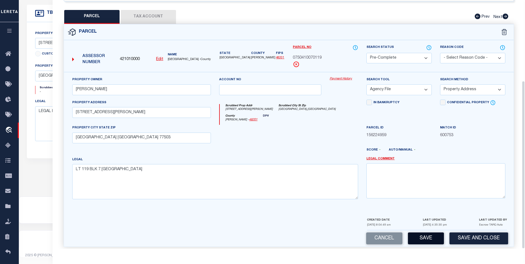
click at [423, 233] on button "Save" at bounding box center [426, 239] width 36 height 12
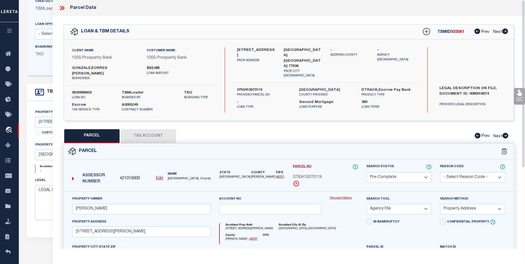
scroll to position [76, 0]
click at [61, 8] on icon at bounding box center [61, 8] width 2 height 4
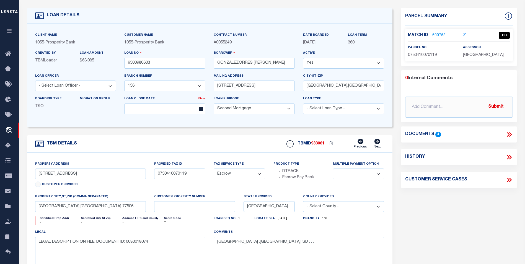
scroll to position [0, 0]
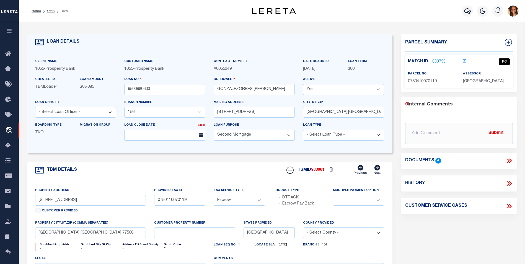
drag, startPoint x: 51, startPoint y: 11, endPoint x: 201, endPoint y: 61, distance: 157.9
click at [51, 11] on link "OMS" at bounding box center [50, 10] width 7 height 3
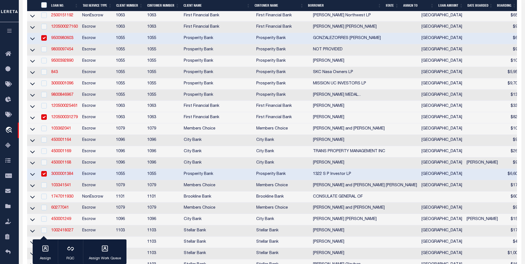
scroll to position [581, 0]
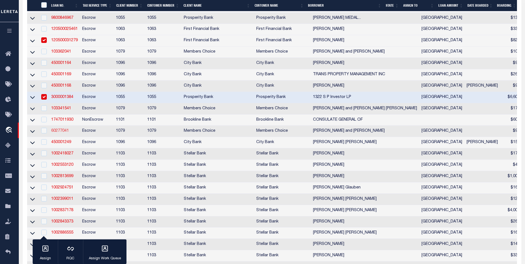
click at [66, 133] on link "60277041" at bounding box center [60, 131] width 18 height 4
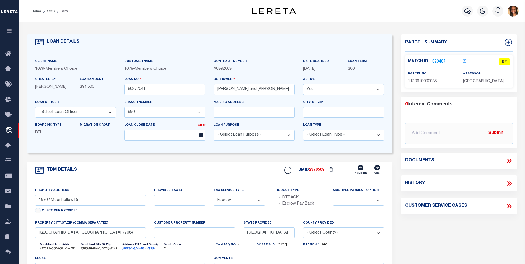
click at [438, 60] on link "823487" at bounding box center [438, 62] width 13 height 6
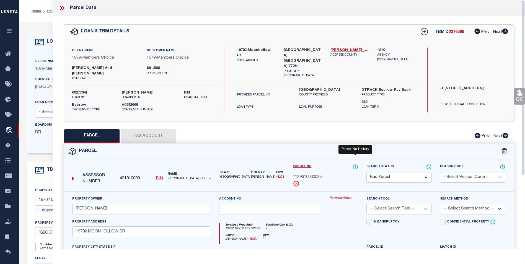
scroll to position [103, 0]
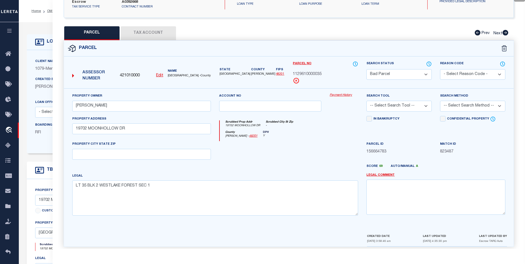
click at [399, 69] on select "Automated Search Bad Parcel Complete Duplicate Parcel High Dollar Reporting In …" at bounding box center [399, 74] width 65 height 11
click at [367, 69] on select "Automated Search Bad Parcel Complete Duplicate Parcel High Dollar Reporting In …" at bounding box center [399, 74] width 65 height 11
click at [413, 101] on select "-- Select Search Tool -- 3rd Party Website Agency File Agency Website ATLS CNV-…" at bounding box center [399, 106] width 65 height 11
click at [367, 101] on select "-- Select Search Tool -- 3rd Party Website Agency File Agency Website ATLS CNV-…" at bounding box center [399, 106] width 65 height 11
click at [464, 104] on select "-- Select Search Method -- Property Address Legal Liability Info Provided" at bounding box center [472, 106] width 65 height 11
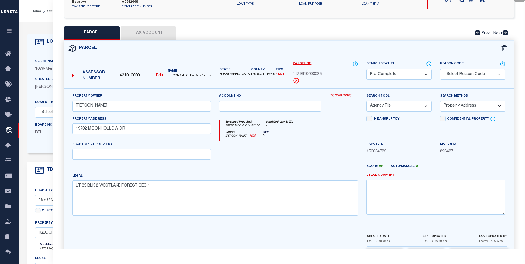
click at [440, 101] on select "-- Select Search Method -- Property Address Legal Liability Info Provided" at bounding box center [472, 106] width 65 height 11
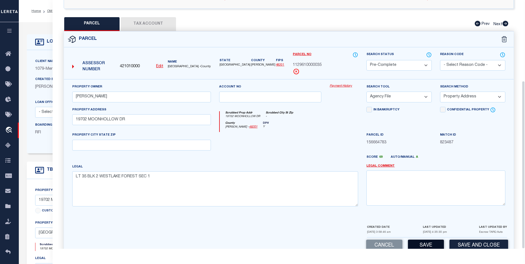
scroll to position [119, 0]
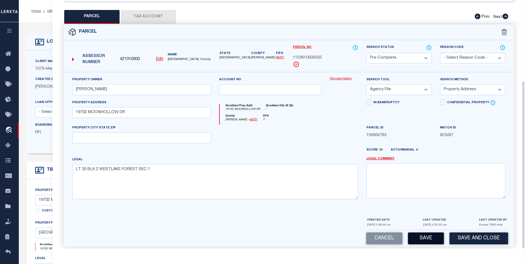
click at [431, 233] on button "Save" at bounding box center [426, 239] width 36 height 12
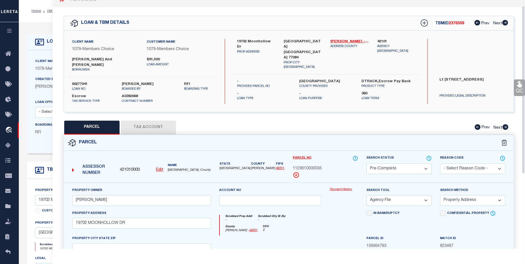
scroll to position [0, 0]
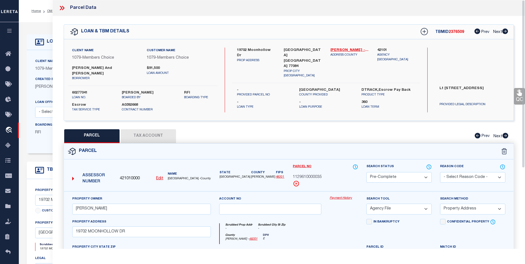
click at [60, 8] on icon at bounding box center [61, 7] width 7 height 7
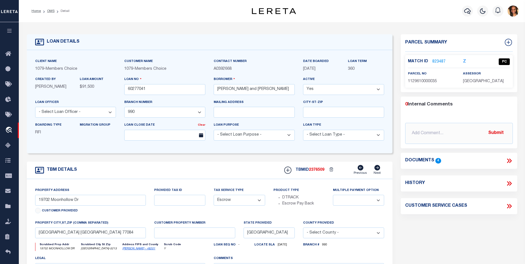
click at [50, 13] on li "OMS" at bounding box center [48, 11] width 14 height 5
click at [48, 10] on link "OMS" at bounding box center [50, 10] width 7 height 3
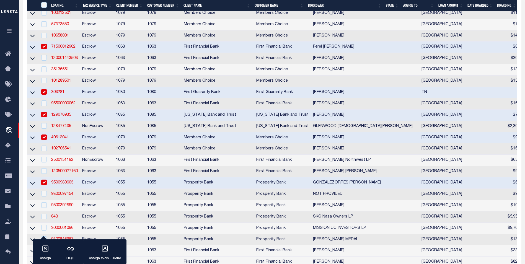
scroll to position [443, 0]
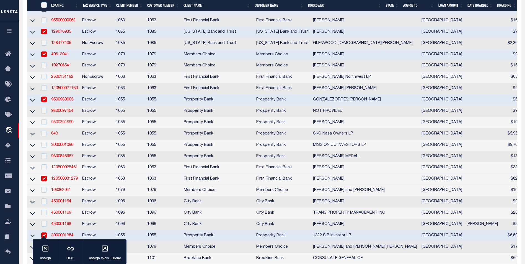
click at [69, 124] on link "9500392890" at bounding box center [62, 122] width 22 height 4
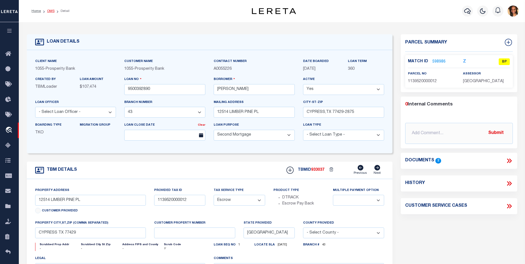
click at [53, 11] on link "OMS" at bounding box center [50, 10] width 7 height 3
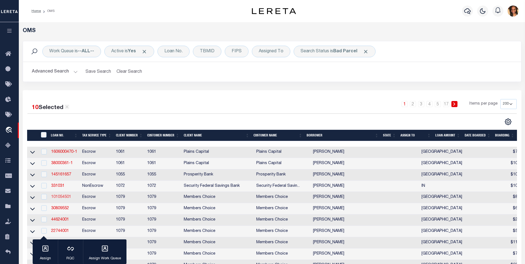
click at [63, 199] on link "101054501" at bounding box center [61, 197] width 20 height 4
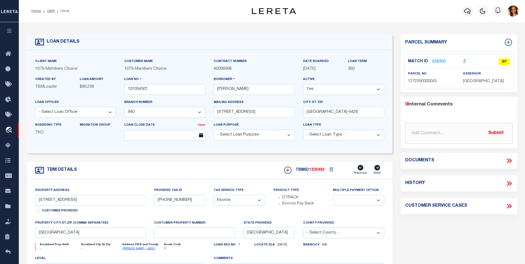
click at [435, 60] on link "658300" at bounding box center [438, 62] width 13 height 6
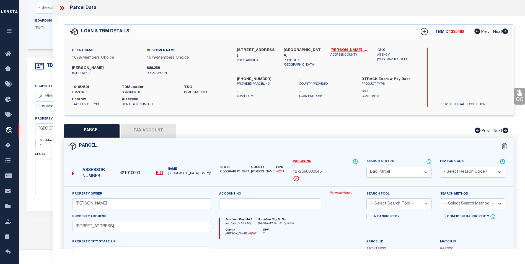
scroll to position [159, 0]
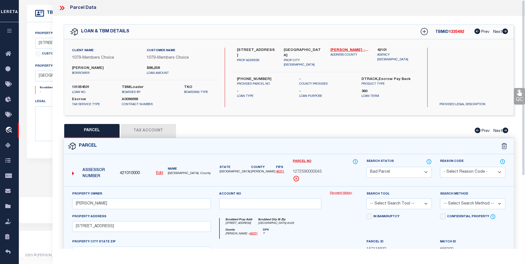
click at [406, 176] on select "Automated Search Bad Parcel Complete Duplicate Parcel High Dollar Reporting In …" at bounding box center [399, 172] width 65 height 11
click at [367, 167] on select "Automated Search Bad Parcel Complete Duplicate Parcel High Dollar Reporting In …" at bounding box center [399, 172] width 65 height 11
click at [402, 203] on select "-- Select Search Tool -- 3rd Party Website Agency File Agency Website ATLS CNV-…" at bounding box center [399, 203] width 65 height 11
click at [367, 198] on select "-- Select Search Tool -- 3rd Party Website Agency File Agency Website ATLS CNV-…" at bounding box center [399, 203] width 65 height 11
click at [456, 202] on select "-- Select Search Method -- Property Address Legal Liability Info Provided" at bounding box center [472, 203] width 65 height 11
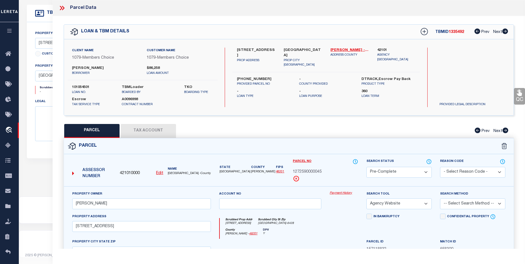
click at [440, 198] on select "-- Select Search Method -- Property Address Legal Liability Info Provided" at bounding box center [472, 203] width 65 height 11
click at [460, 206] on select "-- Select Search Method -- Property Address Legal Liability Info Provided" at bounding box center [472, 203] width 65 height 11
click at [440, 198] on select "-- Select Search Method -- Property Address Legal Liability Info Provided" at bounding box center [472, 203] width 65 height 11
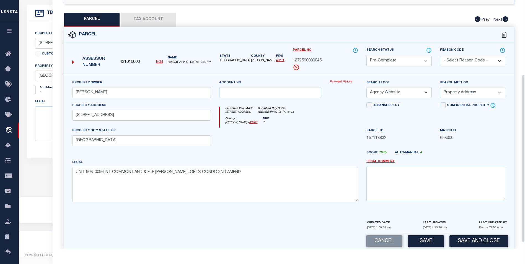
scroll to position [119, 0]
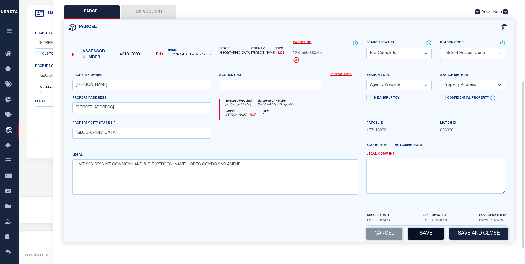
click at [434, 232] on button "Save" at bounding box center [426, 234] width 36 height 12
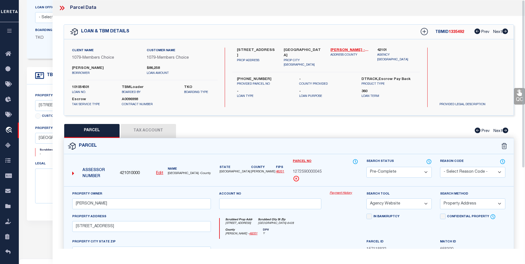
scroll to position [76, 0]
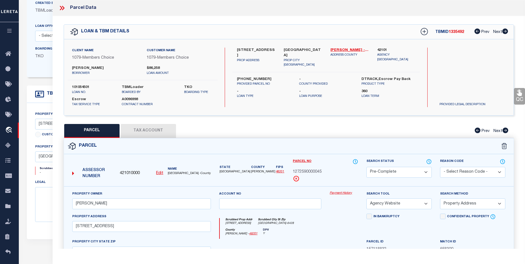
click at [64, 7] on icon at bounding box center [63, 8] width 2 height 4
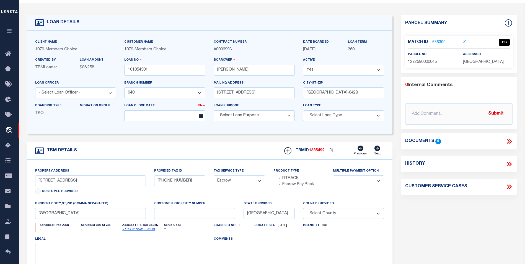
scroll to position [0, 0]
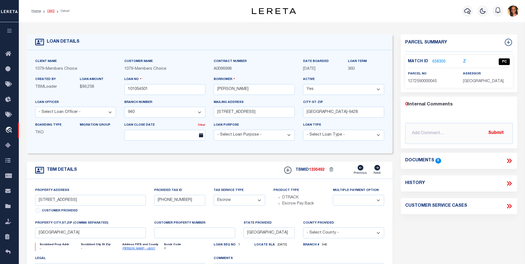
click at [49, 9] on link "OMS" at bounding box center [50, 10] width 7 height 3
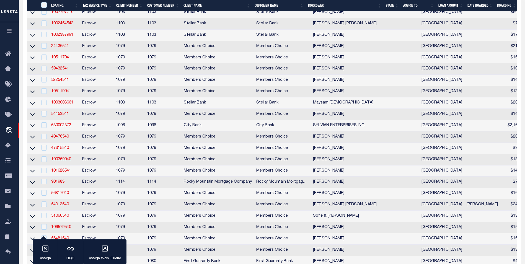
scroll to position [858, 0]
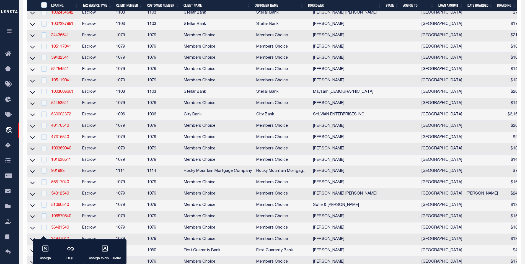
click at [63, 117] on link "630002372" at bounding box center [61, 115] width 20 height 4
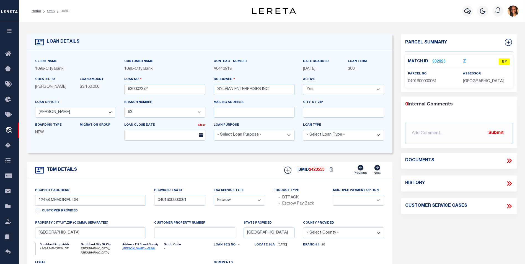
click at [436, 61] on link "902826" at bounding box center [438, 62] width 13 height 6
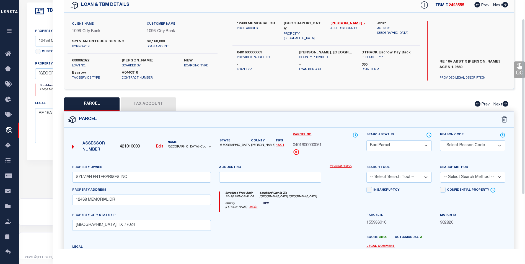
scroll to position [28, 0]
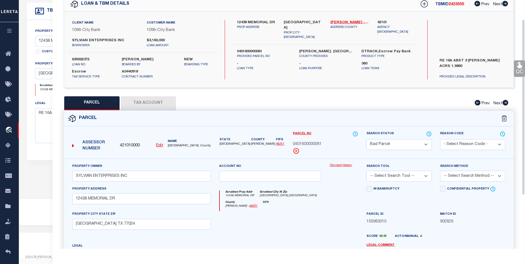
click at [406, 136] on div "Search Status Automated Search Bad Parcel Complete Duplicate Parcel High Dollar…" at bounding box center [399, 140] width 65 height 19
click at [404, 143] on select "Automated Search Bad Parcel Complete Duplicate Parcel High Dollar Reporting In …" at bounding box center [399, 144] width 65 height 11
click at [367, 139] on select "Automated Search Bad Parcel Complete Duplicate Parcel High Dollar Reporting In …" at bounding box center [399, 144] width 65 height 11
click at [411, 178] on select "-- Select Search Tool -- 3rd Party Website Agency File Agency Website ATLS CNV-…" at bounding box center [399, 176] width 65 height 11
click at [367, 171] on select "-- Select Search Tool -- 3rd Party Website Agency File Agency Website ATLS CNV-…" at bounding box center [399, 176] width 65 height 11
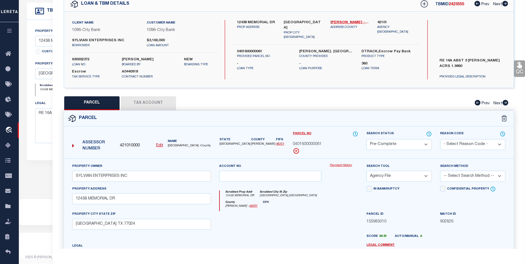
click at [464, 175] on select "-- Select Search Method -- Property Address Legal Liability Info Provided" at bounding box center [472, 176] width 65 height 11
click at [440, 171] on select "-- Select Search Method -- Property Address Legal Liability Info Provided" at bounding box center [472, 176] width 65 height 11
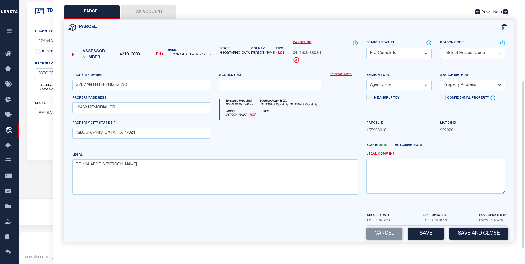
click at [426, 222] on p "[DATE] 4:35:30 pm" at bounding box center [435, 220] width 24 height 4
click at [436, 236] on button "Save" at bounding box center [426, 234] width 36 height 12
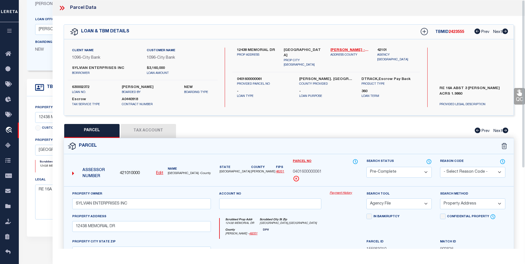
scroll to position [76, 0]
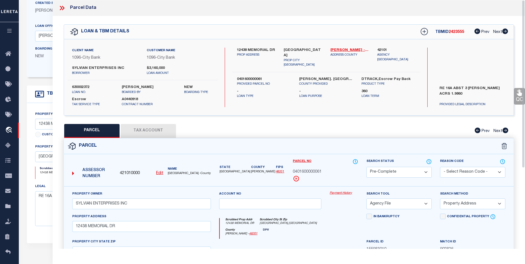
click at [61, 7] on icon at bounding box center [61, 8] width 2 height 4
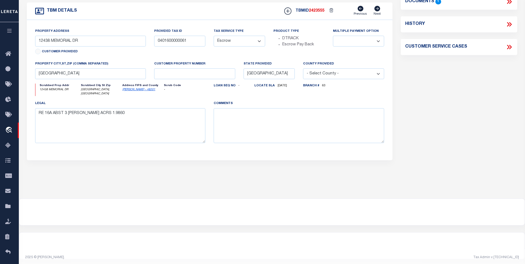
scroll to position [0, 0]
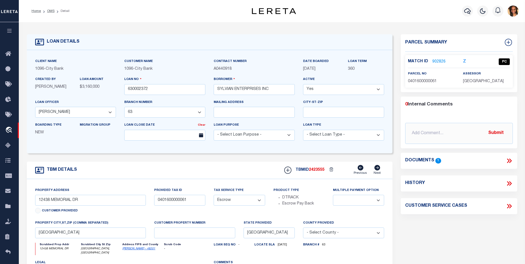
click at [50, 10] on link "OMS" at bounding box center [50, 10] width 7 height 3
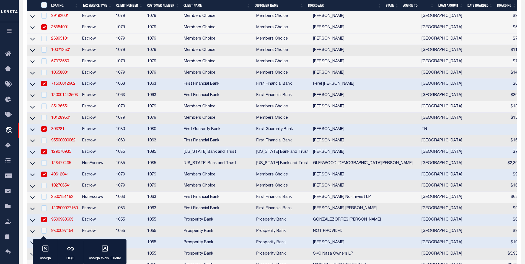
scroll to position [332, 0]
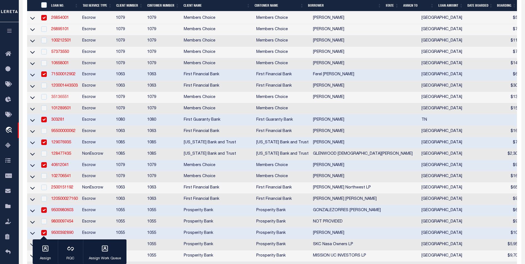
click at [63, 99] on link "35136551" at bounding box center [60, 97] width 18 height 4
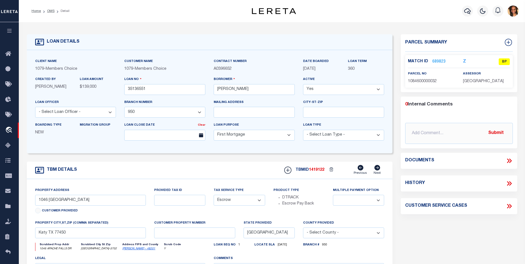
click at [441, 62] on link "689823" at bounding box center [438, 62] width 13 height 6
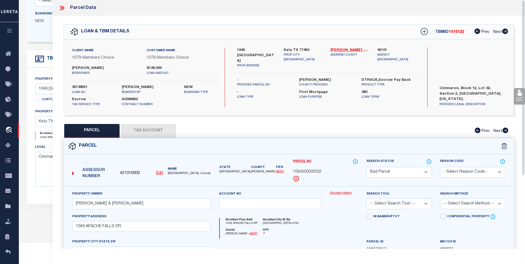
scroll to position [111, 0]
click at [417, 168] on select "Automated Search Bad Parcel Complete Duplicate Parcel High Dollar Reporting In …" at bounding box center [399, 172] width 65 height 11
click at [367, 167] on select "Automated Search Bad Parcel Complete Duplicate Parcel High Dollar Reporting In …" at bounding box center [399, 172] width 65 height 11
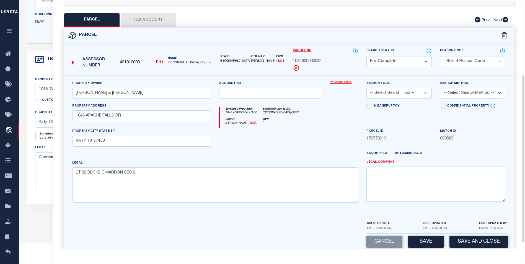
click at [411, 94] on select "-- Select Search Tool -- 3rd Party Website Agency File Agency Website ATLS CNV-…" at bounding box center [399, 93] width 65 height 11
click at [367, 88] on select "-- Select Search Tool -- 3rd Party Website Agency File Agency Website ATLS CNV-…" at bounding box center [399, 93] width 65 height 11
click at [459, 96] on select "-- Select Search Method -- Property Address Legal Liability Info Provided" at bounding box center [472, 93] width 65 height 11
click at [440, 88] on select "-- Select Search Method -- Property Address Legal Liability Info Provided" at bounding box center [472, 93] width 65 height 11
click at [428, 242] on button "Save" at bounding box center [426, 242] width 36 height 12
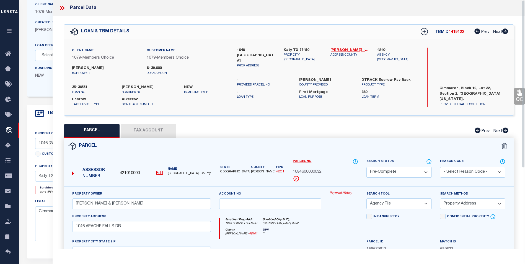
scroll to position [55, 0]
click at [60, 5] on icon at bounding box center [61, 7] width 7 height 7
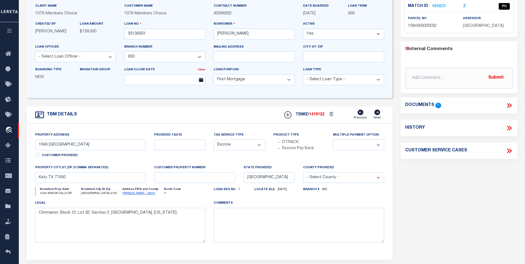
scroll to position [159, 0]
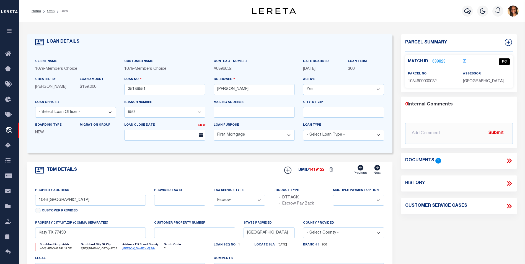
click at [50, 8] on ol "Home OMS Detail" at bounding box center [50, 11] width 47 height 12
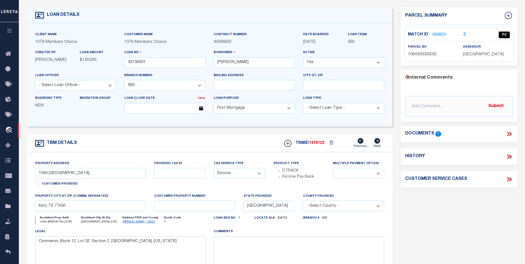
scroll to position [20, 0]
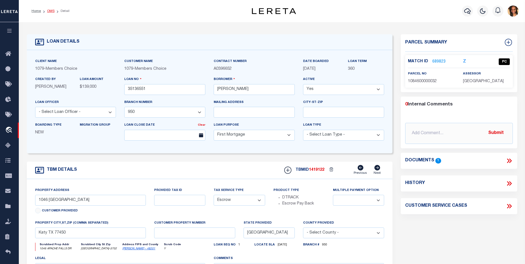
click at [50, 13] on link "OMS" at bounding box center [50, 10] width 7 height 3
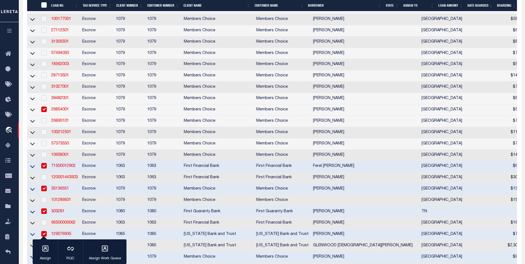
scroll to position [305, 0]
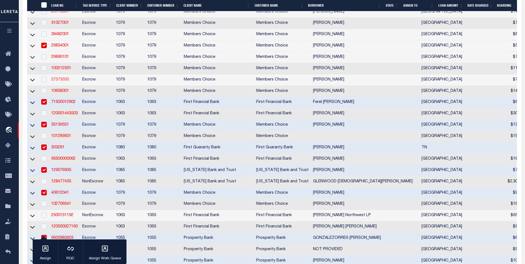
click at [59, 82] on link "57373550" at bounding box center [60, 80] width 18 height 4
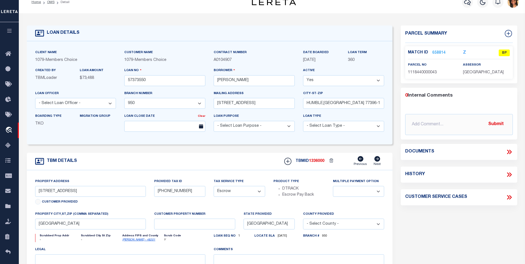
scroll to position [2, 0]
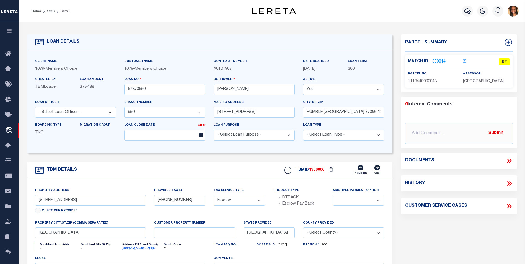
click at [439, 60] on link "658814" at bounding box center [438, 62] width 13 height 6
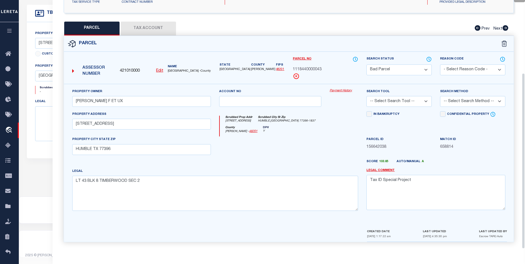
click at [411, 71] on select "Automated Search Bad Parcel Complete Duplicate Parcel High Dollar Reporting In …" at bounding box center [399, 70] width 65 height 11
click at [367, 65] on select "Automated Search Bad Parcel Complete Duplicate Parcel High Dollar Reporting In …" at bounding box center [399, 70] width 65 height 11
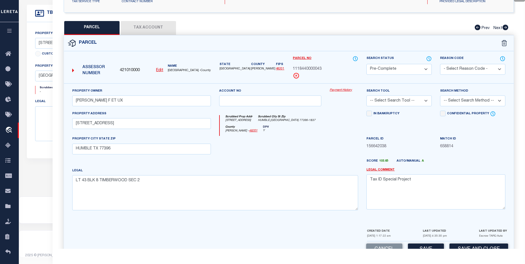
click at [424, 103] on select "-- Select Search Tool -- 3rd Party Website Agency File Agency Website ATLS CNV-…" at bounding box center [399, 101] width 65 height 11
click at [367, 96] on select "-- Select Search Tool -- 3rd Party Website Agency File Agency Website ATLS CNV-…" at bounding box center [399, 101] width 65 height 11
click at [457, 100] on select "-- Select Search Method -- Property Address Legal Liability Info Provided" at bounding box center [472, 101] width 65 height 11
click at [440, 96] on select "-- Select Search Method -- Property Address Legal Liability Info Provided" at bounding box center [472, 101] width 65 height 11
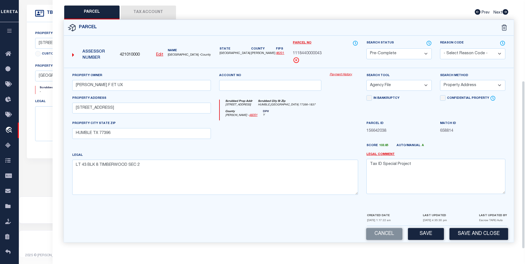
scroll to position [119, 0]
click at [419, 239] on button "Save" at bounding box center [426, 234] width 36 height 12
drag, startPoint x: 421, startPoint y: 237, endPoint x: 413, endPoint y: 224, distance: 15.2
click at [422, 235] on div "Cancel Save and Close" at bounding box center [289, 234] width 450 height 16
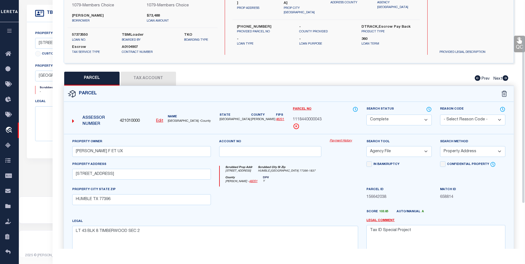
scroll to position [34, 0]
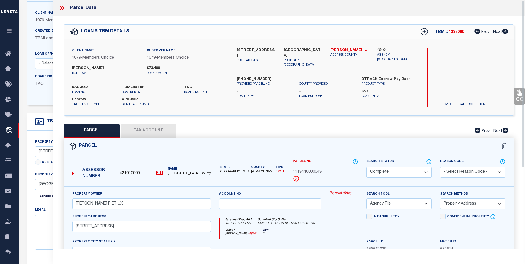
click at [60, 8] on icon at bounding box center [61, 7] width 7 height 7
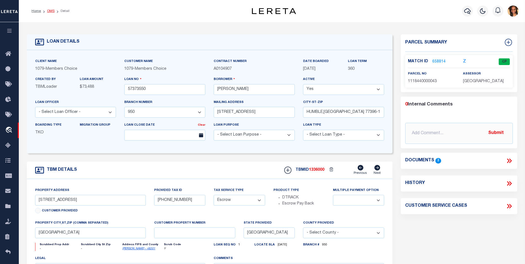
click at [52, 9] on link "OMS" at bounding box center [50, 10] width 7 height 3
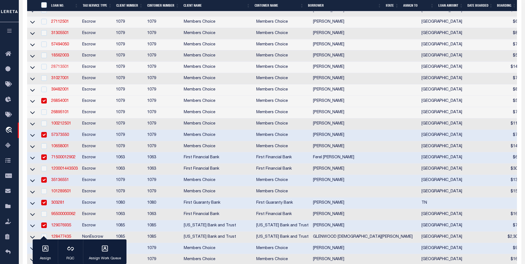
click at [56, 69] on link "28713501" at bounding box center [60, 67] width 18 height 4
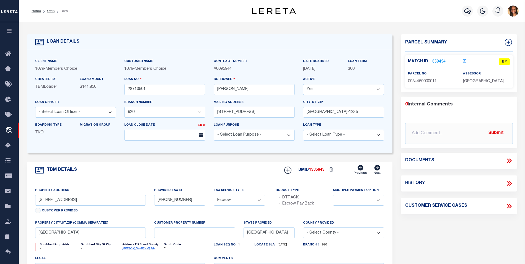
click at [437, 60] on link "658454" at bounding box center [438, 62] width 13 height 6
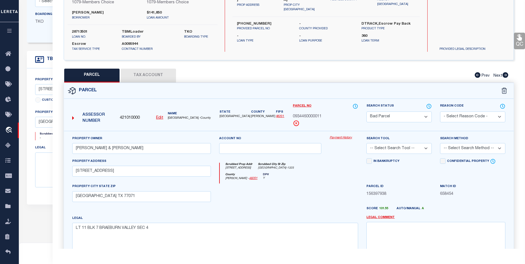
click at [397, 112] on select "Automated Search Bad Parcel Complete Duplicate Parcel High Dollar Reporting In …" at bounding box center [399, 117] width 65 height 11
click at [367, 112] on select "Automated Search Bad Parcel Complete Duplicate Parcel High Dollar Reporting In …" at bounding box center [399, 117] width 65 height 11
click at [476, 117] on select "- Select Reason Code - 099 - Other (Provide additional detail) ACT - Agency Cha…" at bounding box center [472, 117] width 65 height 11
drag, startPoint x: 389, startPoint y: 80, endPoint x: 389, endPoint y: 83, distance: 2.8
click at [389, 80] on div "PARCEL Tax Account Prev Next" at bounding box center [289, 76] width 450 height 14
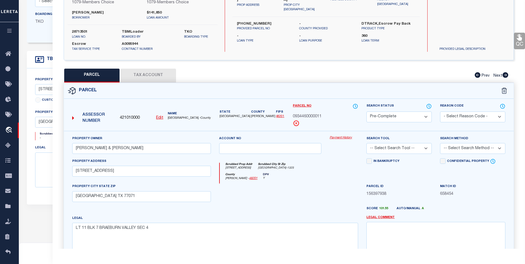
click at [388, 153] on select "-- Select Search Tool -- 3rd Party Website Agency File Agency Website ATLS CNV-…" at bounding box center [399, 148] width 65 height 11
click at [367, 143] on select "-- Select Search Tool -- 3rd Party Website Agency File Agency Website ATLS CNV-…" at bounding box center [399, 148] width 65 height 11
click at [484, 146] on select "-- Select Search Method -- Property Address Legal Liability Info Provided" at bounding box center [472, 148] width 65 height 11
click at [440, 143] on select "-- Select Search Method -- Property Address Legal Liability Info Provided" at bounding box center [472, 148] width 65 height 11
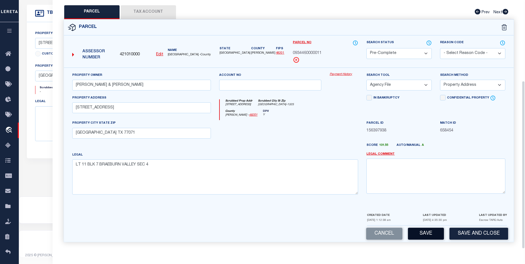
scroll to position [159, 0]
drag, startPoint x: 424, startPoint y: 230, endPoint x: 418, endPoint y: 229, distance: 6.2
click at [424, 230] on button "Save" at bounding box center [426, 234] width 36 height 12
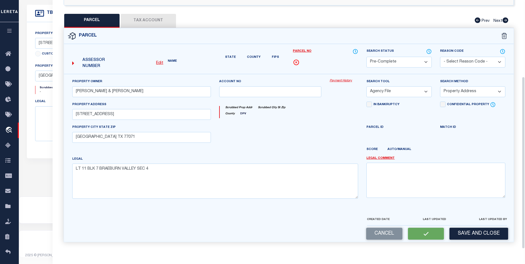
scroll to position [119, 0]
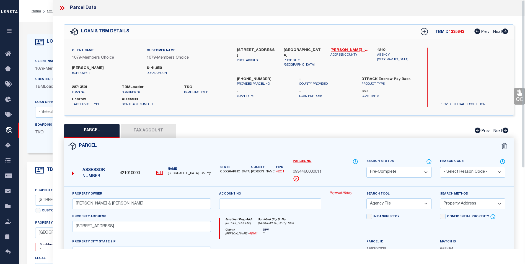
click at [63, 7] on icon at bounding box center [61, 7] width 7 height 7
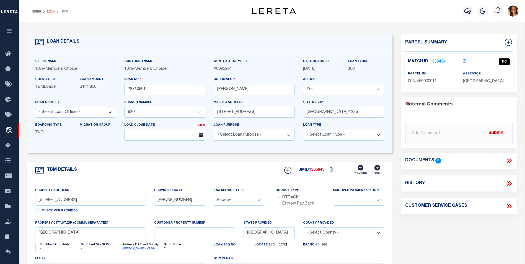
click at [47, 12] on link "OMS" at bounding box center [50, 10] width 7 height 3
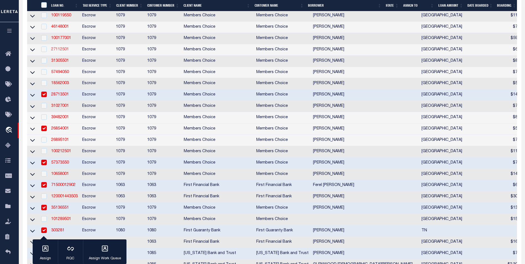
click at [56, 51] on link "27112501" at bounding box center [60, 50] width 18 height 4
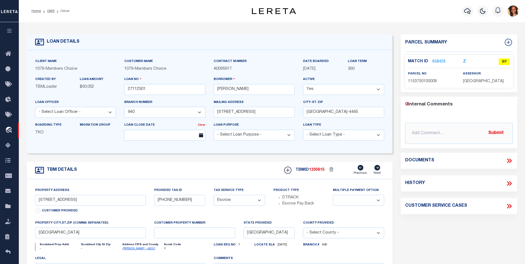
click at [434, 61] on link "658426" at bounding box center [438, 62] width 13 height 6
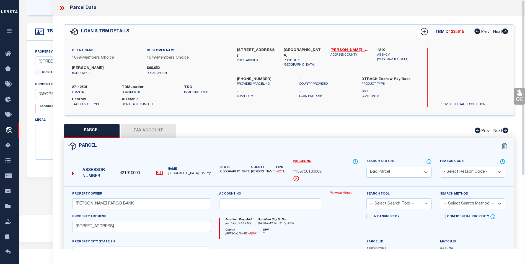
click at [412, 170] on select "Automated Search Bad Parcel Complete Duplicate Parcel High Dollar Reporting In …" at bounding box center [399, 172] width 65 height 11
click at [367, 167] on select "Automated Search Bad Parcel Complete Duplicate Parcel High Dollar Reporting In …" at bounding box center [399, 172] width 65 height 11
click at [403, 173] on select "Automated Search Bad Parcel Complete Duplicate Parcel High Dollar Reporting In …" at bounding box center [399, 172] width 65 height 11
click at [367, 167] on select "Automated Search Bad Parcel Complete Duplicate Parcel High Dollar Reporting In …" at bounding box center [399, 172] width 65 height 11
click at [430, 200] on select "-- Select Search Tool -- 3rd Party Website Agency File Agency Website ATLS CNV-…" at bounding box center [399, 203] width 65 height 11
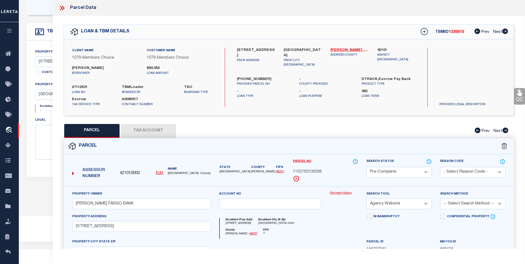
click at [367, 198] on select "-- Select Search Tool -- 3rd Party Website Agency File Agency Website ATLS CNV-…" at bounding box center [399, 203] width 65 height 11
click at [479, 201] on select "-- Select Search Method -- Property Address Legal Liability Info Provided" at bounding box center [472, 203] width 65 height 11
click at [440, 198] on select "-- Select Search Method -- Property Address Legal Liability Info Provided" at bounding box center [472, 203] width 65 height 11
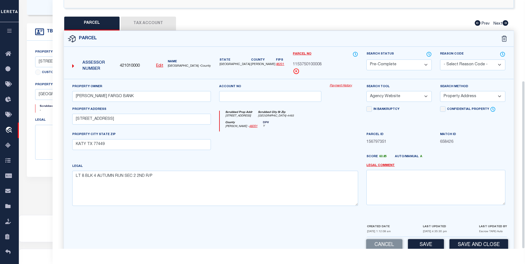
scroll to position [119, 0]
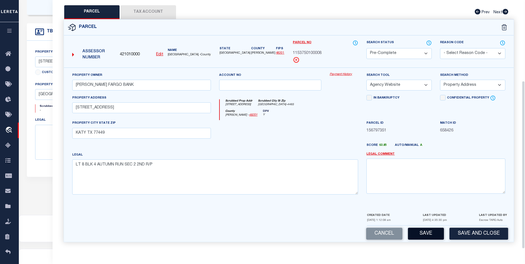
click at [437, 229] on button "Save" at bounding box center [426, 234] width 36 height 12
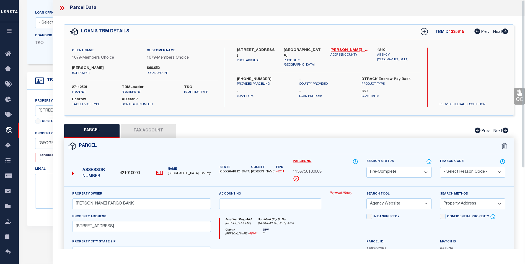
scroll to position [83, 0]
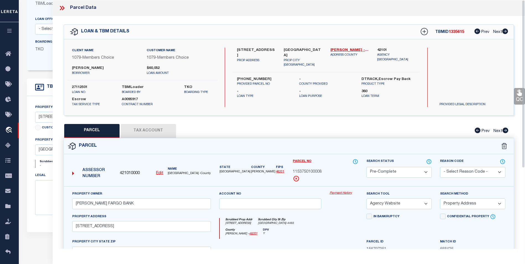
click at [56, 7] on div "Parcel Data" at bounding box center [289, 8] width 473 height 16
click at [58, 7] on div "Parcel Data" at bounding box center [289, 8] width 473 height 16
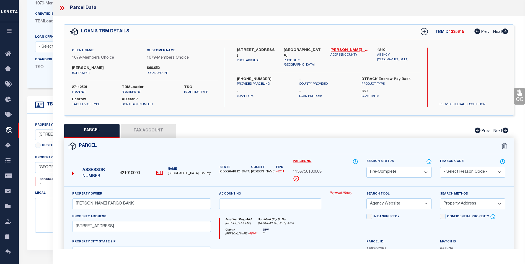
scroll to position [11, 0]
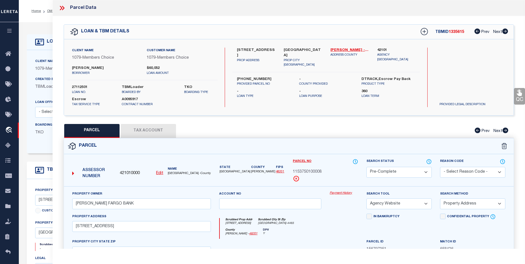
click at [61, 6] on icon at bounding box center [61, 8] width 2 height 4
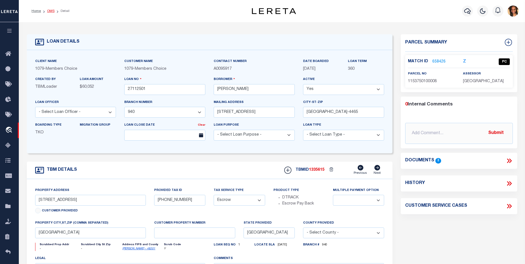
click at [51, 11] on link "OMS" at bounding box center [50, 10] width 7 height 3
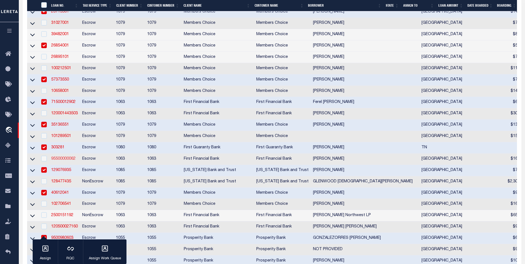
click at [63, 161] on link "95500000062" at bounding box center [63, 159] width 24 height 4
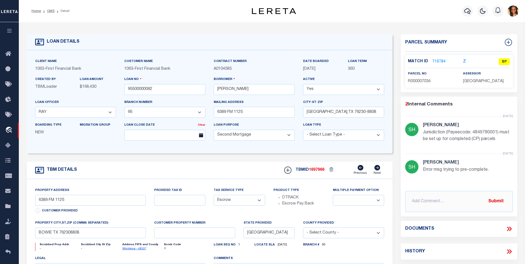
click at [52, 9] on li "OMS" at bounding box center [48, 11] width 14 height 5
click at [33, 10] on link "Home" at bounding box center [36, 10] width 9 height 3
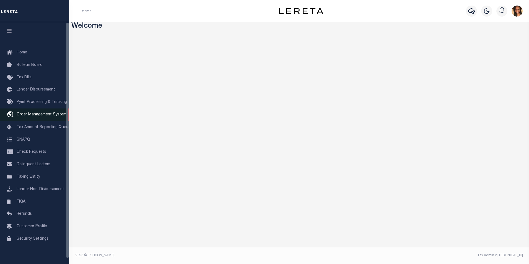
click at [46, 115] on span "Order Management System" at bounding box center [42, 115] width 50 height 4
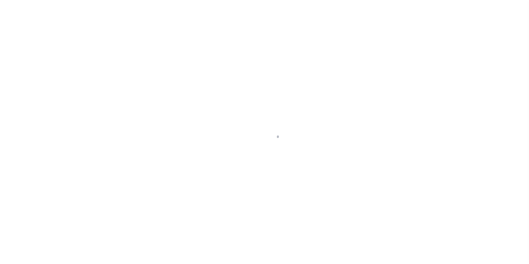
scroll to position [6, 0]
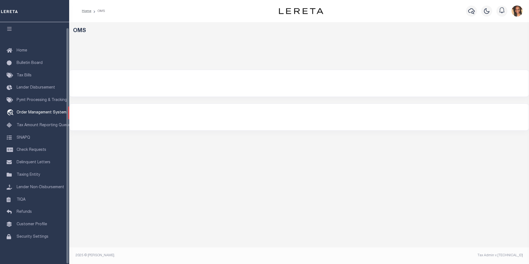
select select "200"
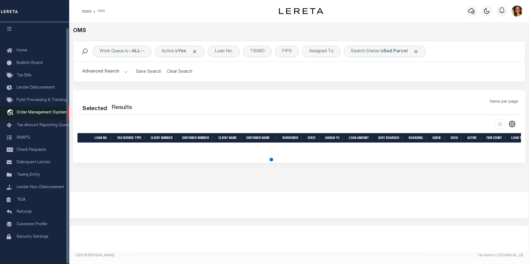
click at [43, 111] on span "Order Management System" at bounding box center [42, 113] width 50 height 4
select select "200"
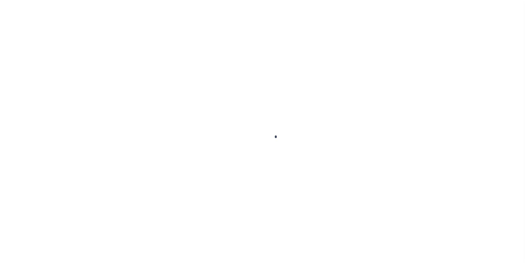
scroll to position [6, 0]
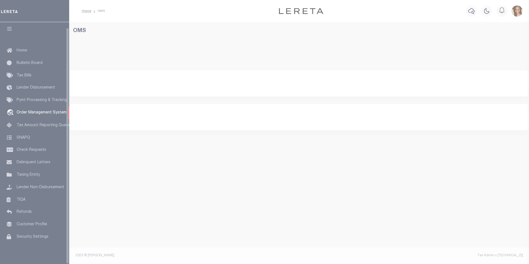
select select "200"
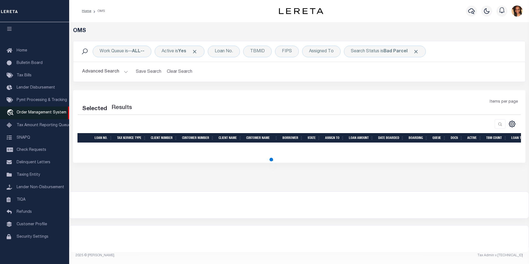
select select "200"
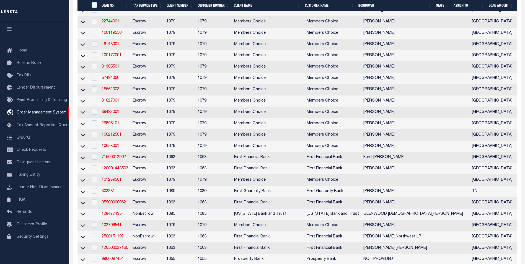
scroll to position [305, 0]
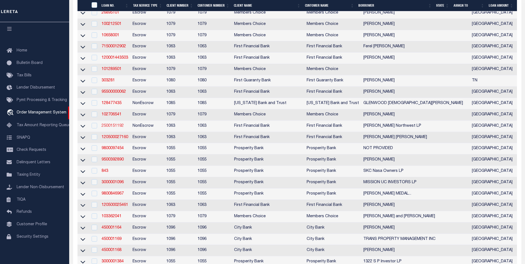
click at [118, 128] on link "2500151192" at bounding box center [113, 126] width 22 height 4
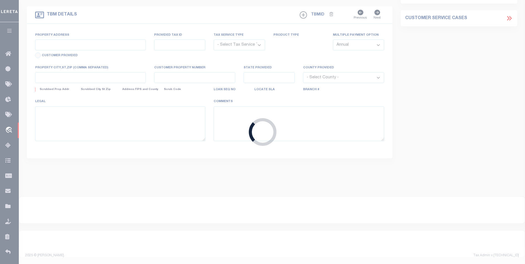
type input "2500151192"
type input "[PERSON_NAME] Northwest LP"
select select
type input "2249 BUTTERNUT ST"
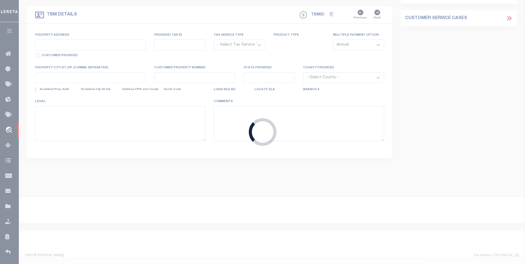
type input "ABILENE,TX 79602-5829"
select select "100"
select select "NonEscrow"
type input "N DANVILLE DR"
select select
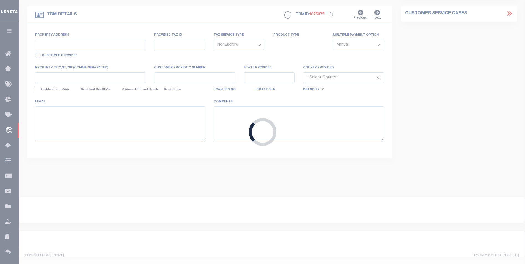
type input "ABILENE TX 796030000"
type input "[GEOGRAPHIC_DATA]"
select select "773"
select select "490"
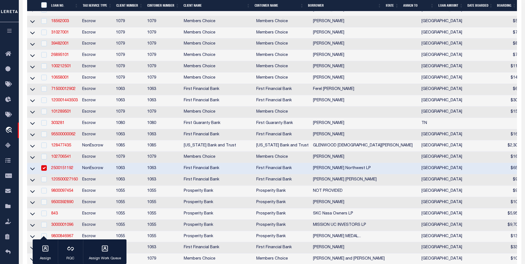
scroll to position [344, 0]
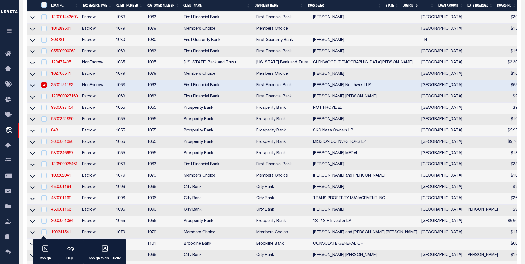
click at [71, 144] on link "3000001096" at bounding box center [62, 142] width 22 height 4
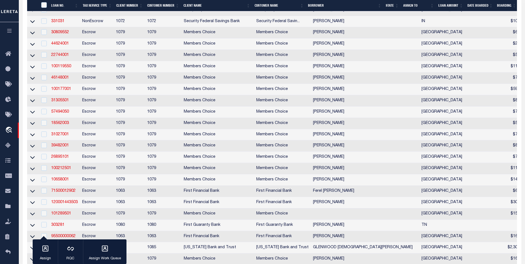
type input "3000001096"
type input "MISSION UC INVESTORS LP"
select select
type input "595 ORLEANS ST STE 1500"
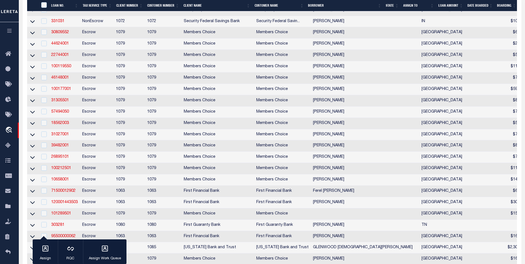
type input "BEAUMONT,TX 77701-3218"
select select "400"
select select "Escrow"
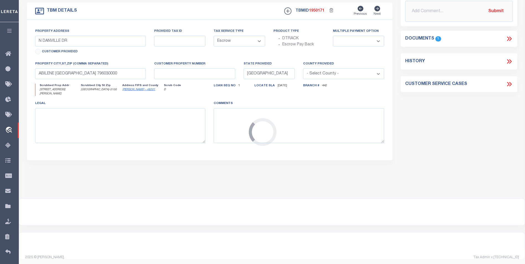
select select "3838"
type input "3300 GESSNER DR"
select select
type input "HOUSTON TX 77063"
select select
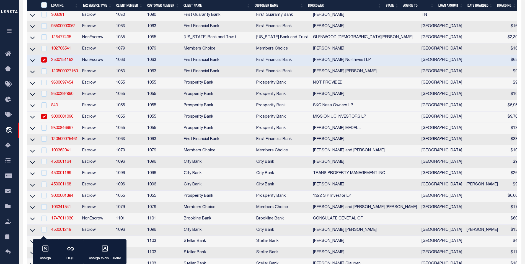
scroll to position [480, 0]
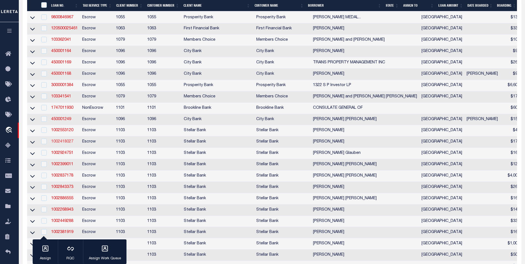
click at [60, 144] on link "1002418027" at bounding box center [62, 142] width 22 height 4
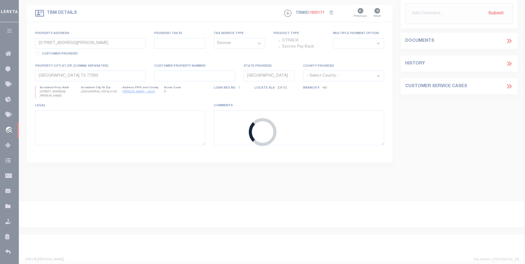
type input "1002418027"
type input "[PERSON_NAME]"
select select
type input "11003 Tulip Garden Ct"
type input "Houston TX 77065"
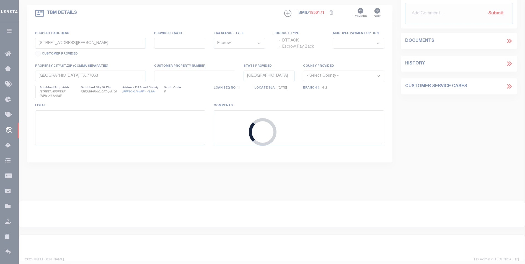
select select "10"
type input "11003 Tulip Garden Ct"
select select
type input "Houston TX 77065"
type input "27999"
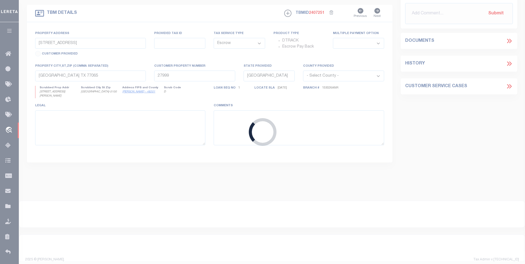
select select
type textarea "11003 Tulip Garden Ct, Houston, TX 77065 aka Lot 67 Blk 4 Amending Plat Wortham…"
select select "11251"
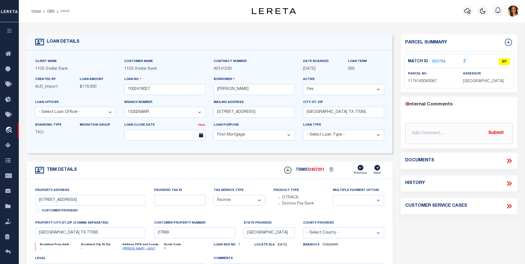
click at [441, 62] on link "863794" at bounding box center [438, 62] width 13 height 6
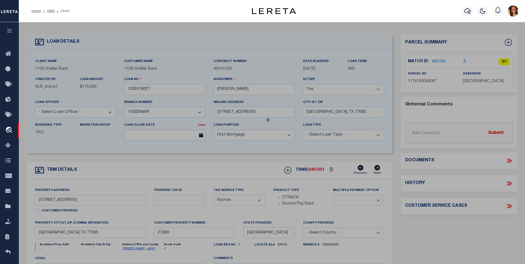
checkbox input "false"
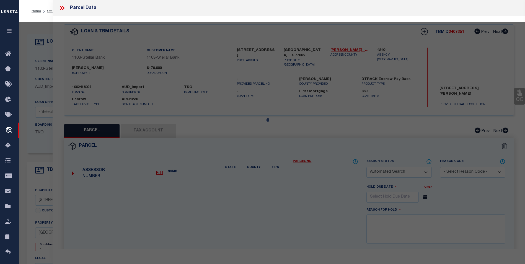
select select "BP"
type input "ARCE OSCAR R & SALLY S"
type input "11003 TULIP GARDEN CT"
checkbox input "false"
type input "HOUSTON TX 77065"
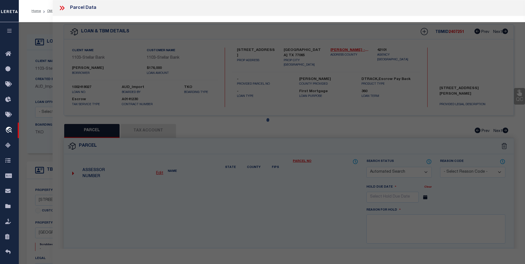
type textarea "LT 67 BLK 4 WORTHAM ESTATES SEC 2 2ND AMND"
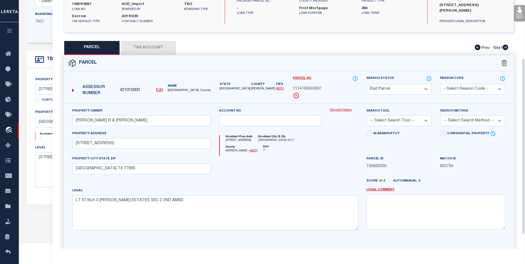
scroll to position [103, 0]
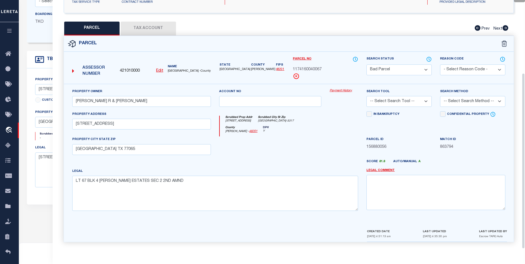
click at [399, 66] on select "Automated Search Bad Parcel Complete Duplicate Parcel High Dollar Reporting In …" at bounding box center [399, 70] width 65 height 11
select select "PC"
click at [367, 65] on select "Automated Search Bad Parcel Complete Duplicate Parcel High Dollar Reporting In …" at bounding box center [399, 70] width 65 height 11
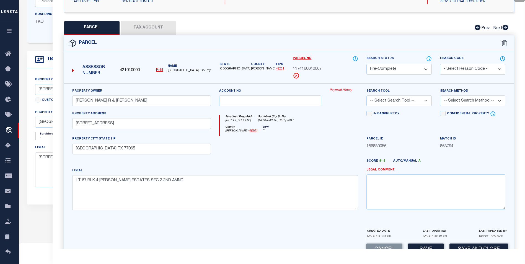
click at [398, 101] on select "-- Select Search Tool -- 3rd Party Website Agency File Agency Website ATLS CNV-…" at bounding box center [399, 101] width 65 height 11
select select "AGF"
click at [367, 96] on select "-- Select Search Tool -- 3rd Party Website Agency File Agency Website ATLS CNV-…" at bounding box center [399, 101] width 65 height 11
click at [469, 100] on select "-- Select Search Method -- Property Address Legal Liability Info Provided" at bounding box center [472, 101] width 65 height 11
select select "ADD"
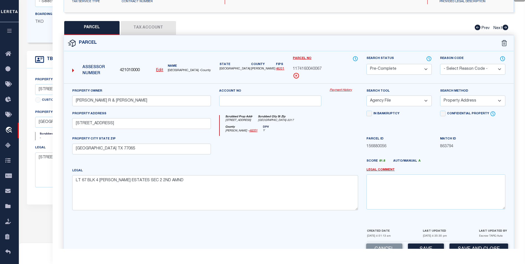
click at [440, 96] on select "-- Select Search Method -- Property Address Legal Liability Info Provided" at bounding box center [472, 101] width 65 height 11
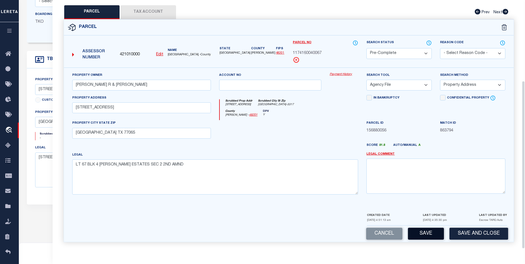
scroll to position [159, 0]
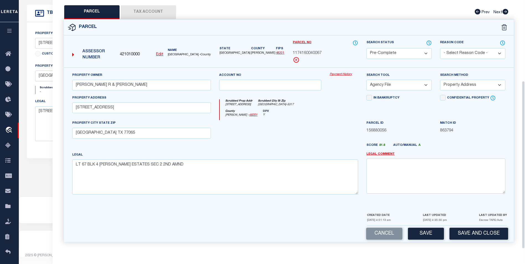
click at [425, 237] on button "Save" at bounding box center [426, 234] width 36 height 12
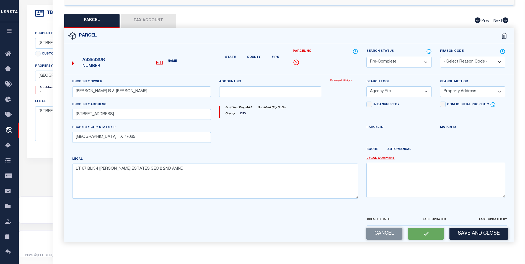
select select "AS"
select select
checkbox input "false"
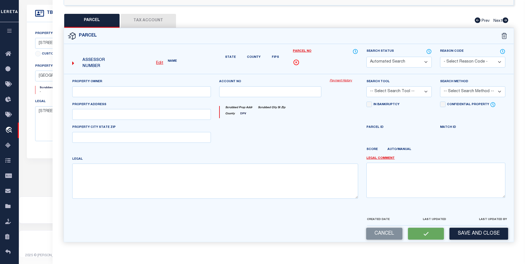
select select "PC"
type input "ARCE OSCAR R & SALLY S"
select select "AGF"
select select "ADD"
type input "11003 TULIP GARDEN CT"
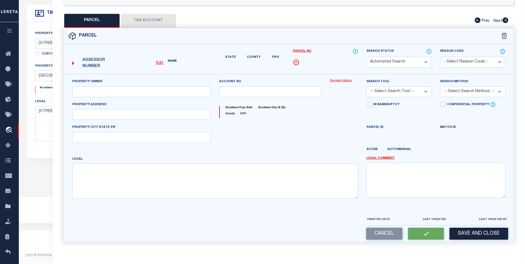
type input "HOUSTON TX 77065"
type textarea "LT 67 BLK 4 WORTHAM ESTATES SEC 2 2ND AMND"
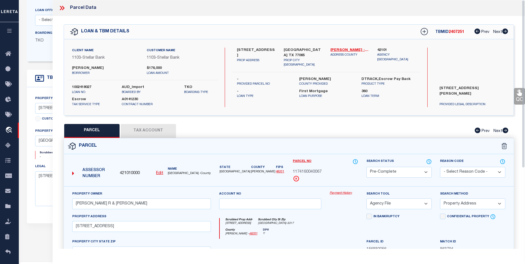
scroll to position [76, 0]
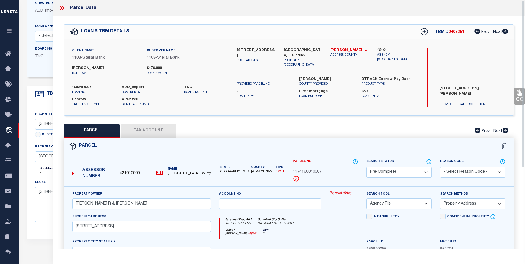
click at [61, 7] on icon at bounding box center [61, 8] width 2 height 4
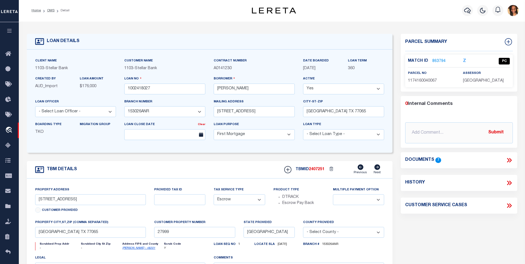
scroll to position [0, 0]
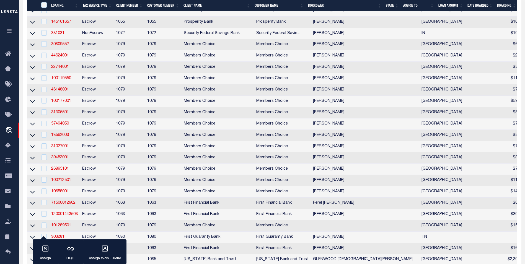
scroll to position [148, 0]
click at [60, 148] on link "31027001" at bounding box center [60, 146] width 18 height 4
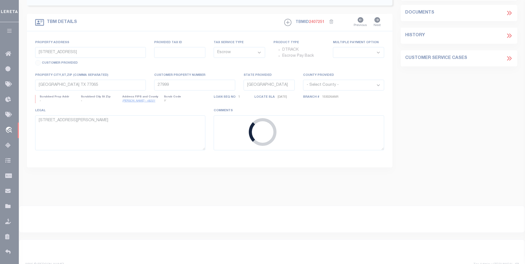
type input "31027001"
type input "[PERSON_NAME]"
select select
type input "1006 CASCADE CREEK DR"
type input "KATY,TX 77450-3102"
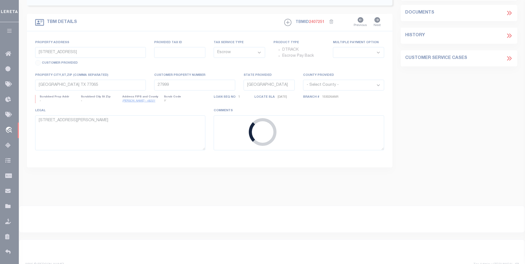
select select
type input "1006 CASCADE CREEK DR"
type input "111-250-000-0046"
select select
type input "KATY, TX 77450"
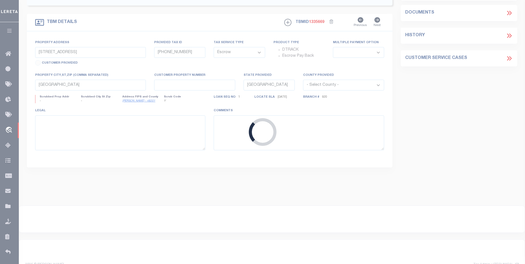
select select "711"
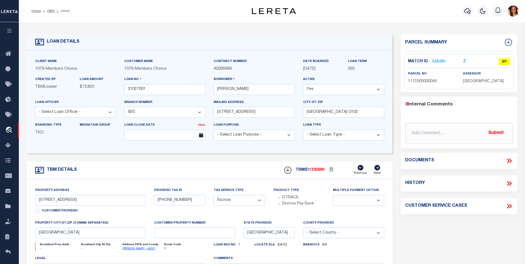
click at [437, 60] on link "658480" at bounding box center [438, 62] width 13 height 6
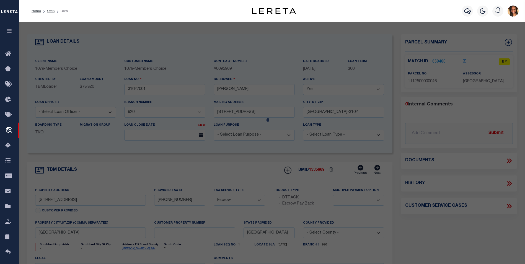
select select "AS"
select select
checkbox input "false"
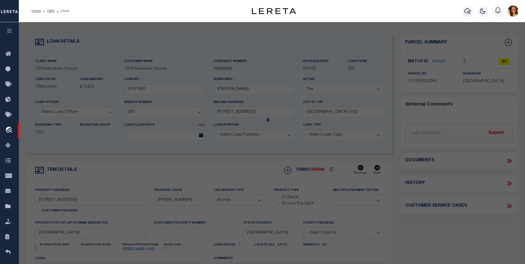
select select "BP"
type input "LUNA ANTOINETTE F"
type input "1006 CASCADE CREEK DR"
checkbox input "false"
type input "KATY TX 77450"
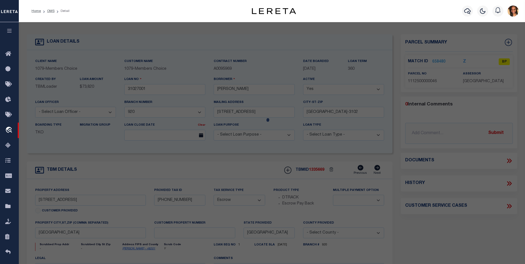
type textarea "LT 46 BLK 28 CIMARRON SEC 7"
type textarea "Tax ID Special Project"
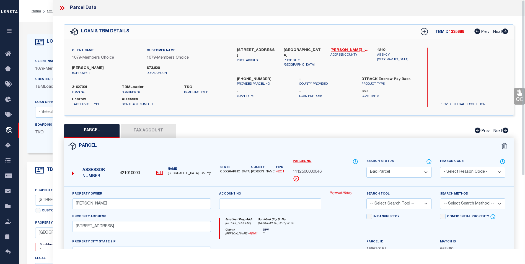
click at [422, 169] on select "Automated Search Bad Parcel Complete Duplicate Parcel High Dollar Reporting In …" at bounding box center [399, 172] width 65 height 11
select select "PC"
click at [367, 167] on select "Automated Search Bad Parcel Complete Duplicate Parcel High Dollar Reporting In …" at bounding box center [399, 172] width 65 height 11
click at [476, 174] on select "- Select Reason Code - 099 - Other (Provide additional detail) ACT - Agency Cha…" at bounding box center [472, 172] width 65 height 11
click at [342, 145] on div "Parcel" at bounding box center [289, 146] width 450 height 16
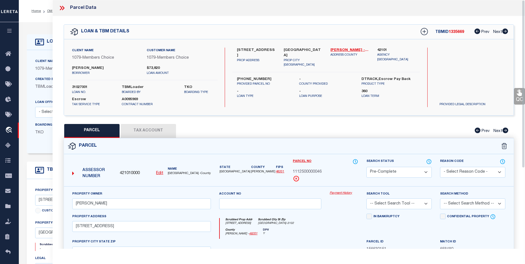
click at [425, 202] on select "-- Select Search Tool -- 3rd Party Website Agency File Agency Website ATLS CNV-…" at bounding box center [399, 203] width 65 height 11
select select "AGW"
click at [367, 198] on select "-- Select Search Tool -- 3rd Party Website Agency File Agency Website ATLS CNV-…" at bounding box center [399, 203] width 65 height 11
click at [470, 207] on select "-- Select Search Method -- Property Address Legal Liability Info Provided" at bounding box center [472, 203] width 65 height 11
select select "ADD"
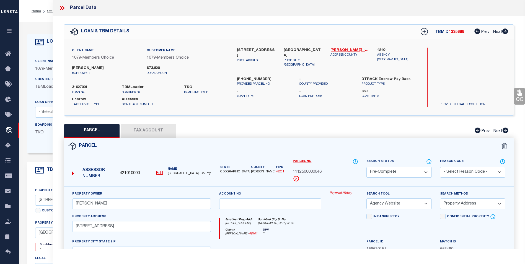
click at [440, 198] on select "-- Select Search Method -- Property Address Legal Liability Info Provided" at bounding box center [472, 203] width 65 height 11
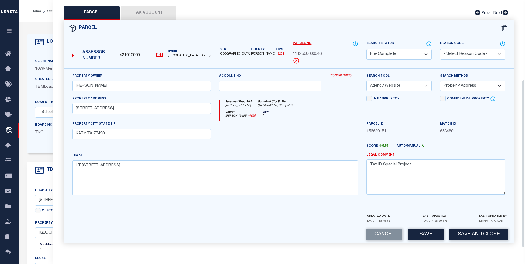
scroll to position [119, 0]
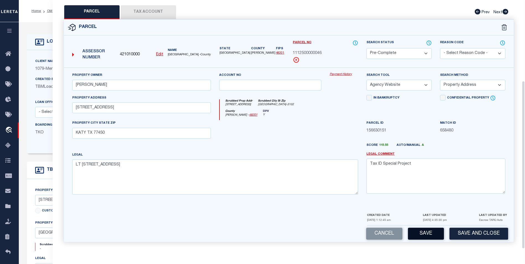
drag, startPoint x: 424, startPoint y: 232, endPoint x: 424, endPoint y: 226, distance: 5.5
click at [426, 231] on button "Save" at bounding box center [426, 234] width 36 height 12
select select "AS"
select select
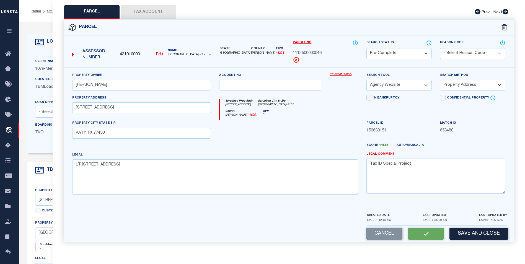
checkbox input "false"
select select "PC"
type input "LUNA ANTOINETTE F"
select select "AGW"
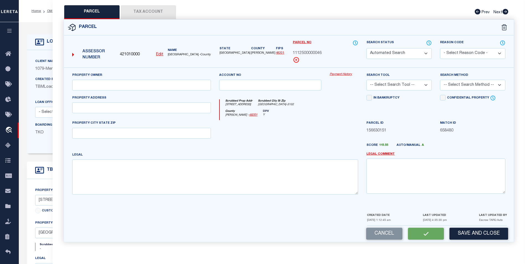
select select "ADD"
type input "1006 CASCADE CREEK DR"
type input "KATY TX 77450"
type textarea "LT 46 BLK 28 CIMARRON SEC 7"
type textarea "Tax ID Special Project"
